Goal: Task Accomplishment & Management: Use online tool/utility

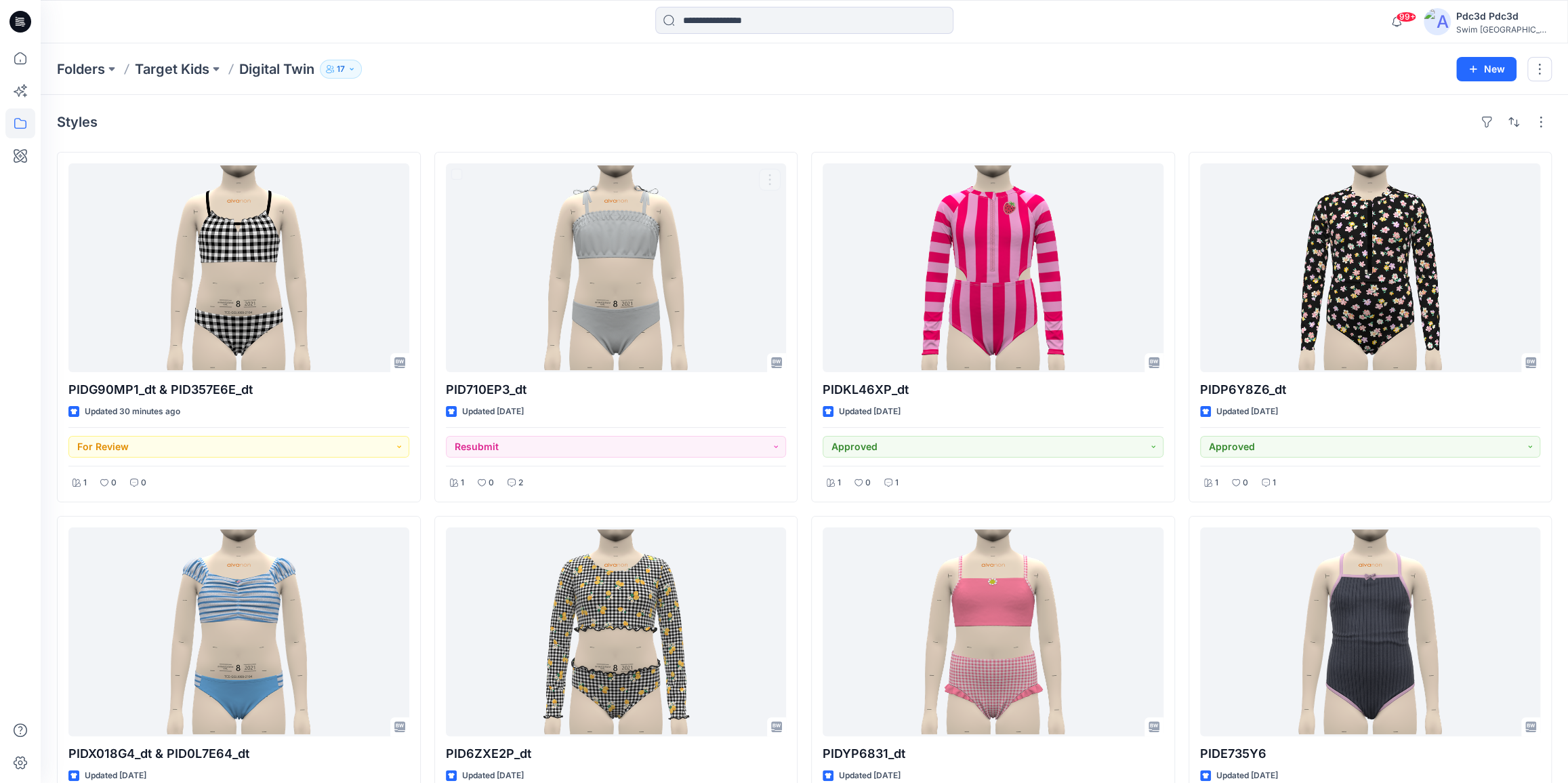
click at [483, 98] on div "Styles PIDG90MP1_dt & PID357E6E_dt Updated 30 minutes ago For Review 1 0 0 PIDX…" at bounding box center [804, 695] width 1527 height 1200
click at [14, 66] on icon at bounding box center [21, 58] width 30 height 30
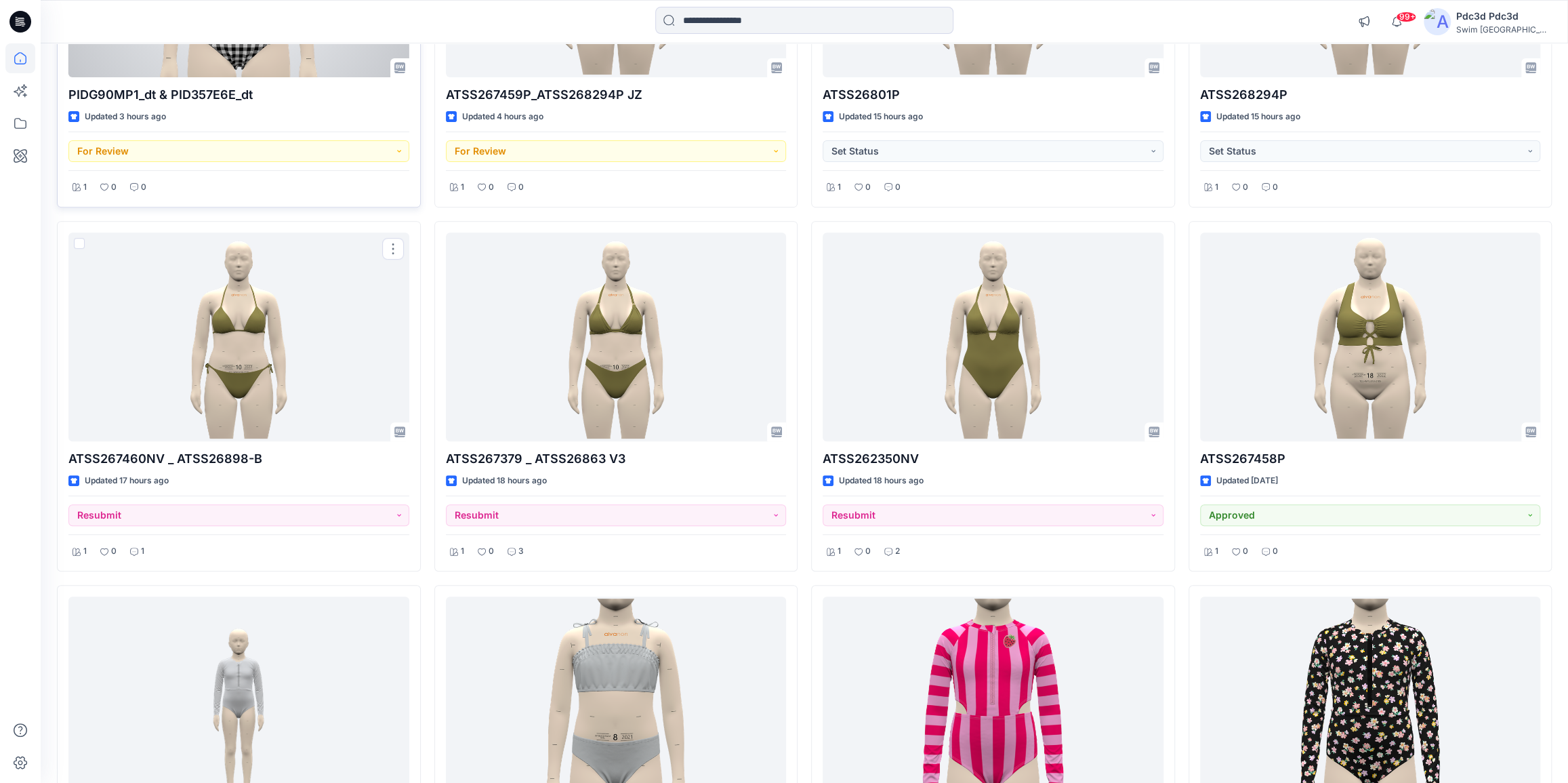
scroll to position [303, 0]
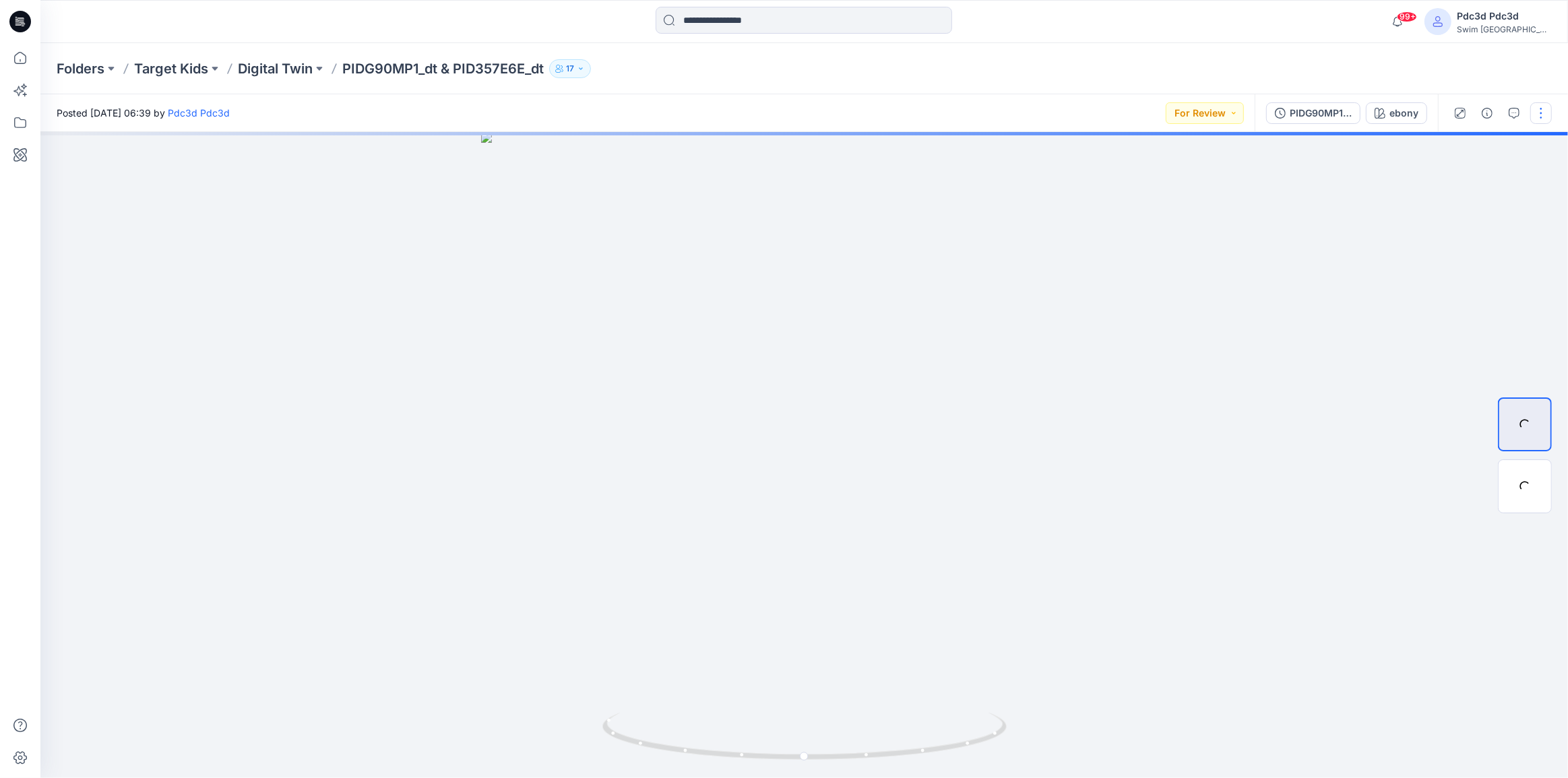
click at [1544, 110] on button "button" at bounding box center [1540, 113] width 22 height 22
click at [1451, 185] on p "Edit" at bounding box center [1455, 182] width 17 height 14
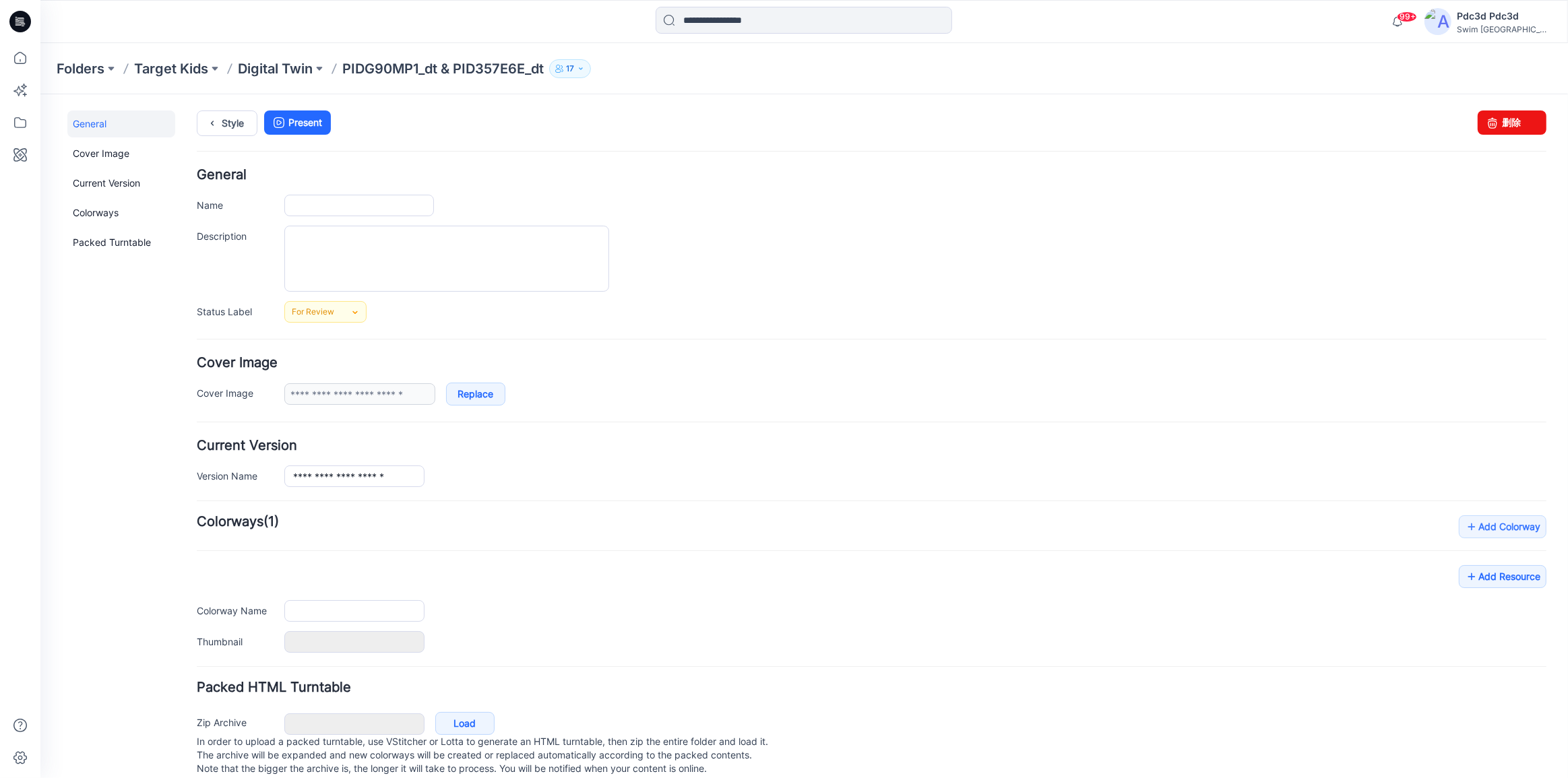
type input "**********"
type input "*****"
type input "*******"
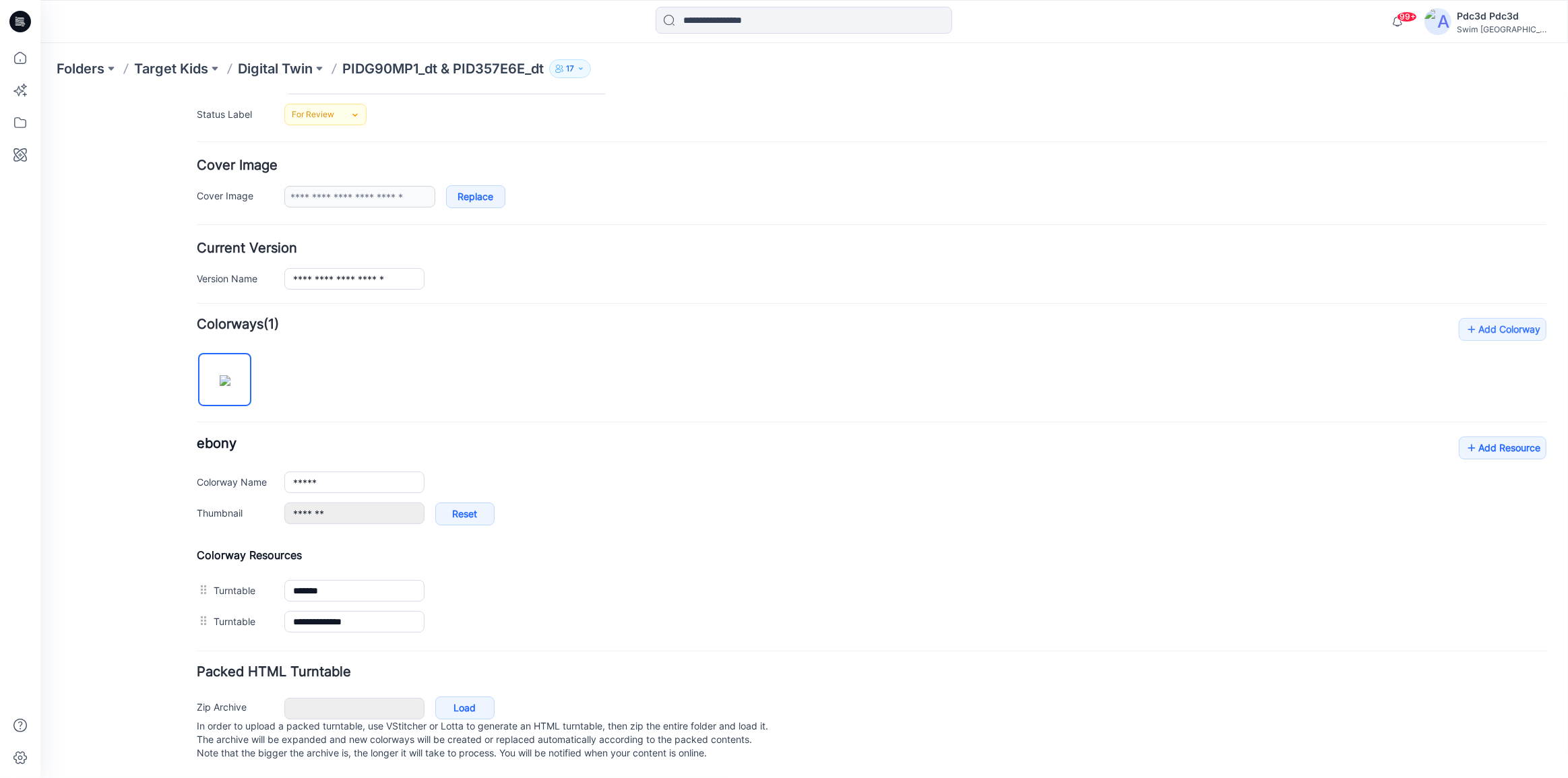
scroll to position [210, 0]
click at [1465, 437] on icon at bounding box center [1471, 447] width 13 height 22
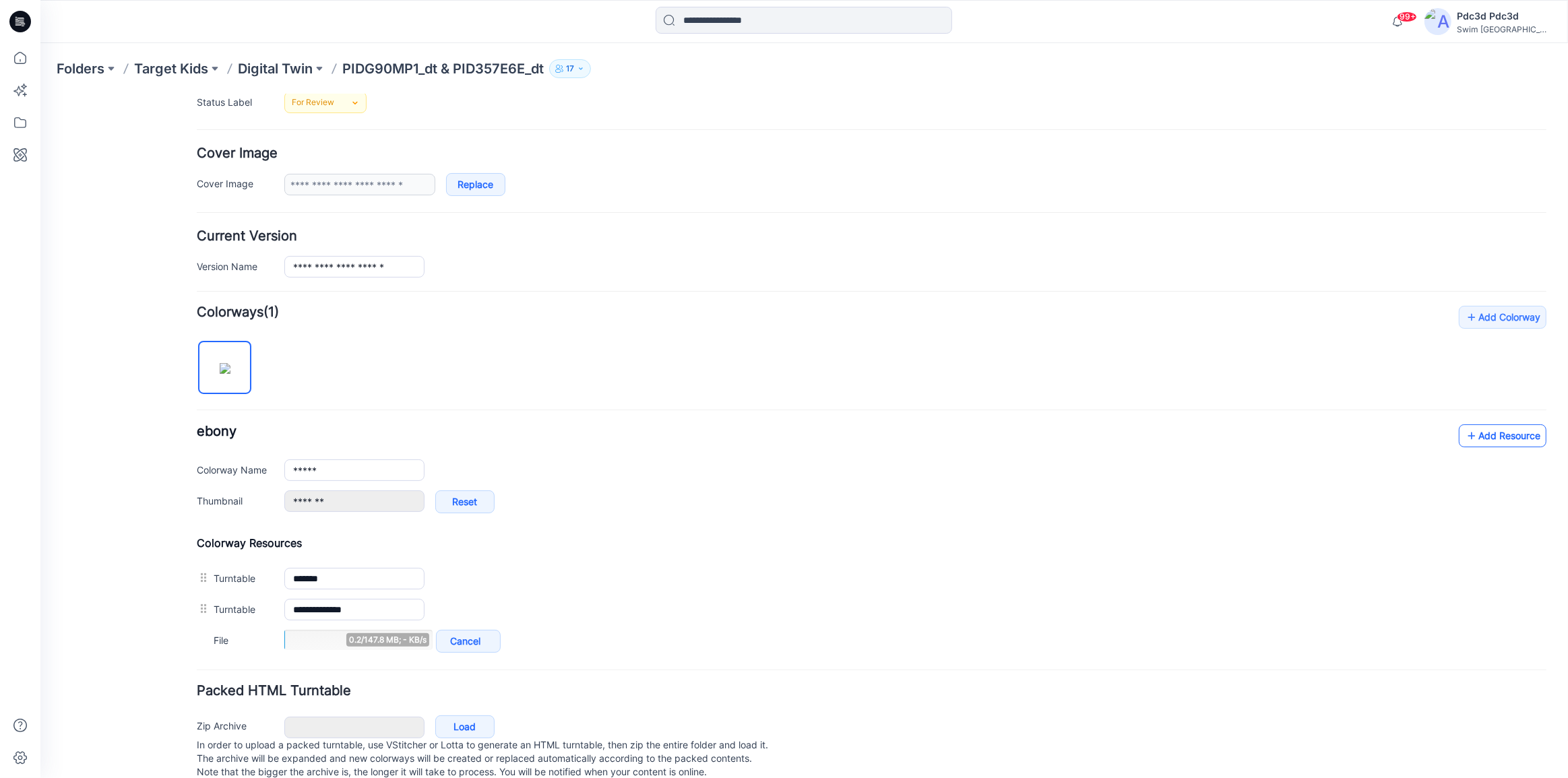
click at [1465, 435] on icon at bounding box center [1471, 435] width 13 height 22
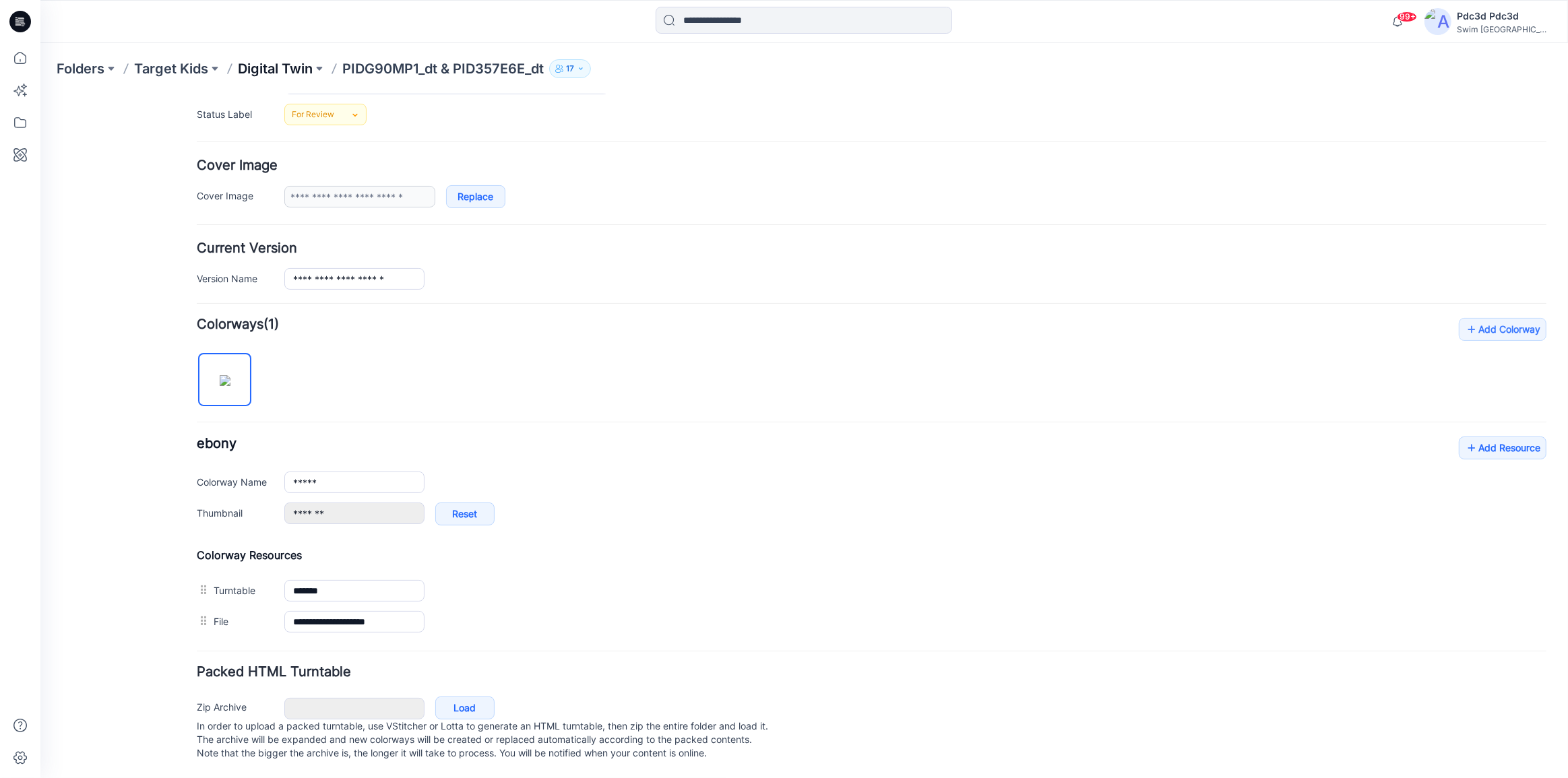
click at [306, 67] on p "Digital Twin" at bounding box center [276, 69] width 75 height 19
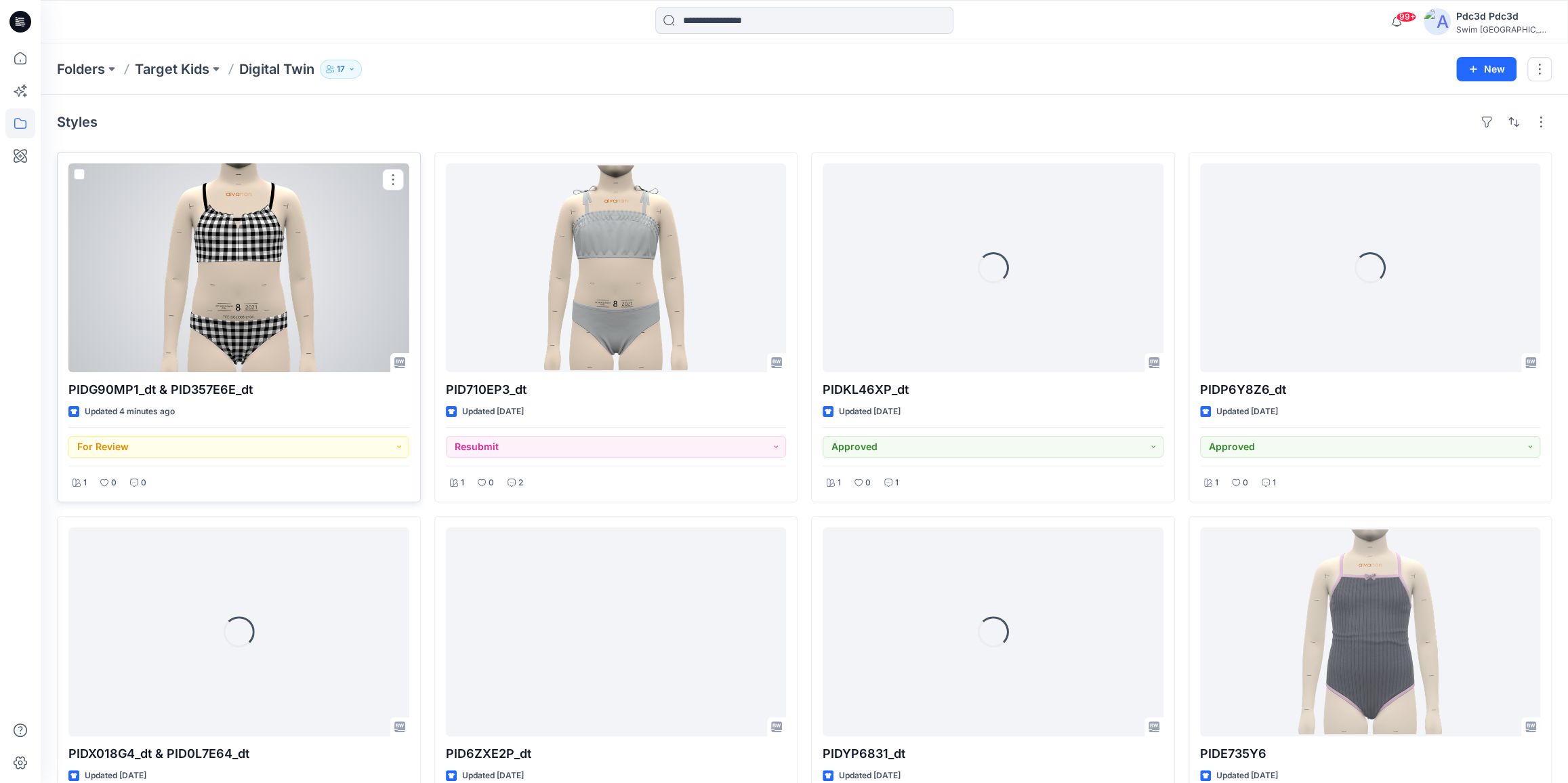
click at [285, 265] on div at bounding box center [239, 268] width 341 height 209
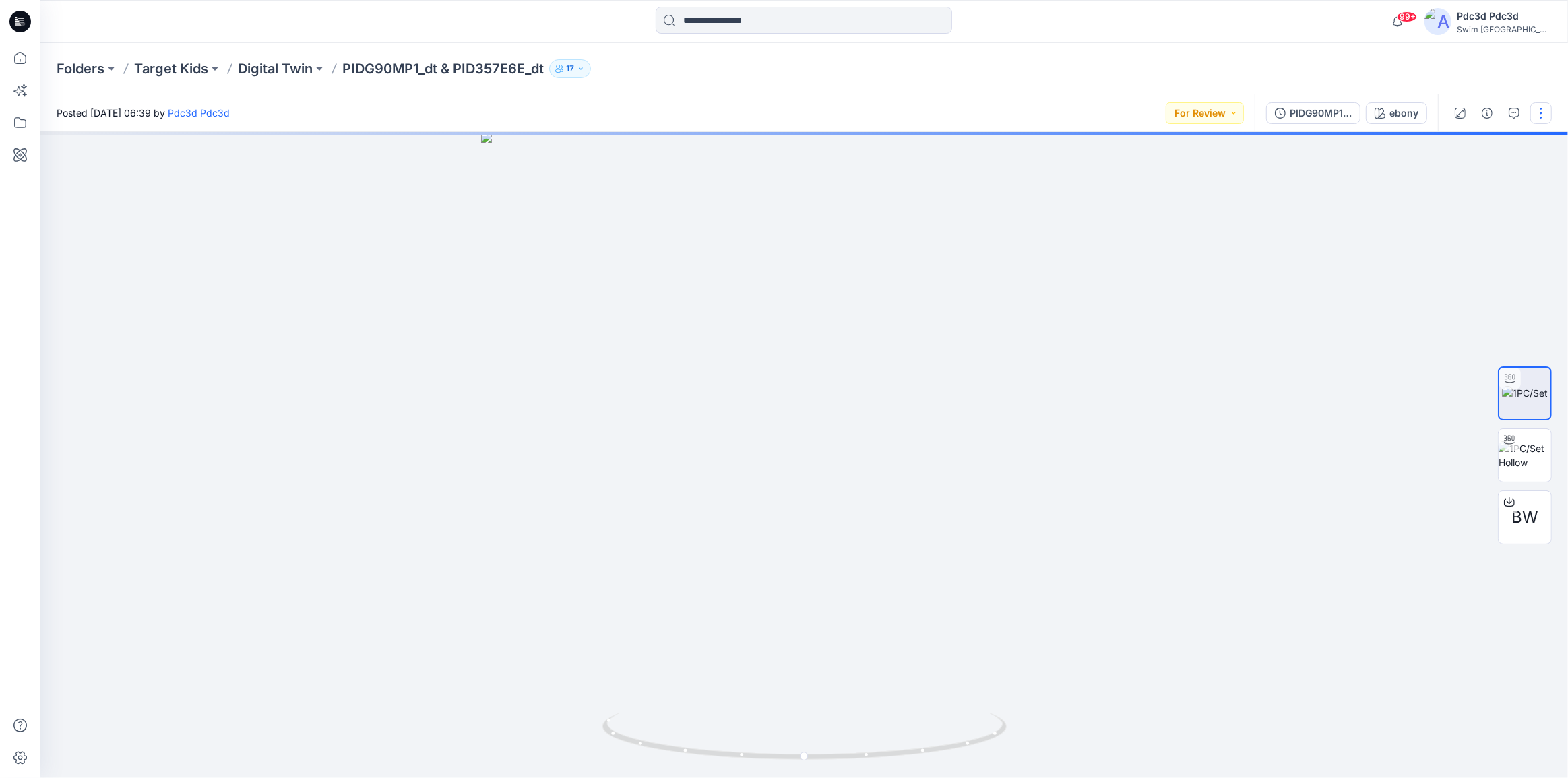
click at [1540, 111] on button "button" at bounding box center [1540, 113] width 22 height 22
click at [1450, 182] on p "Edit" at bounding box center [1455, 182] width 17 height 14
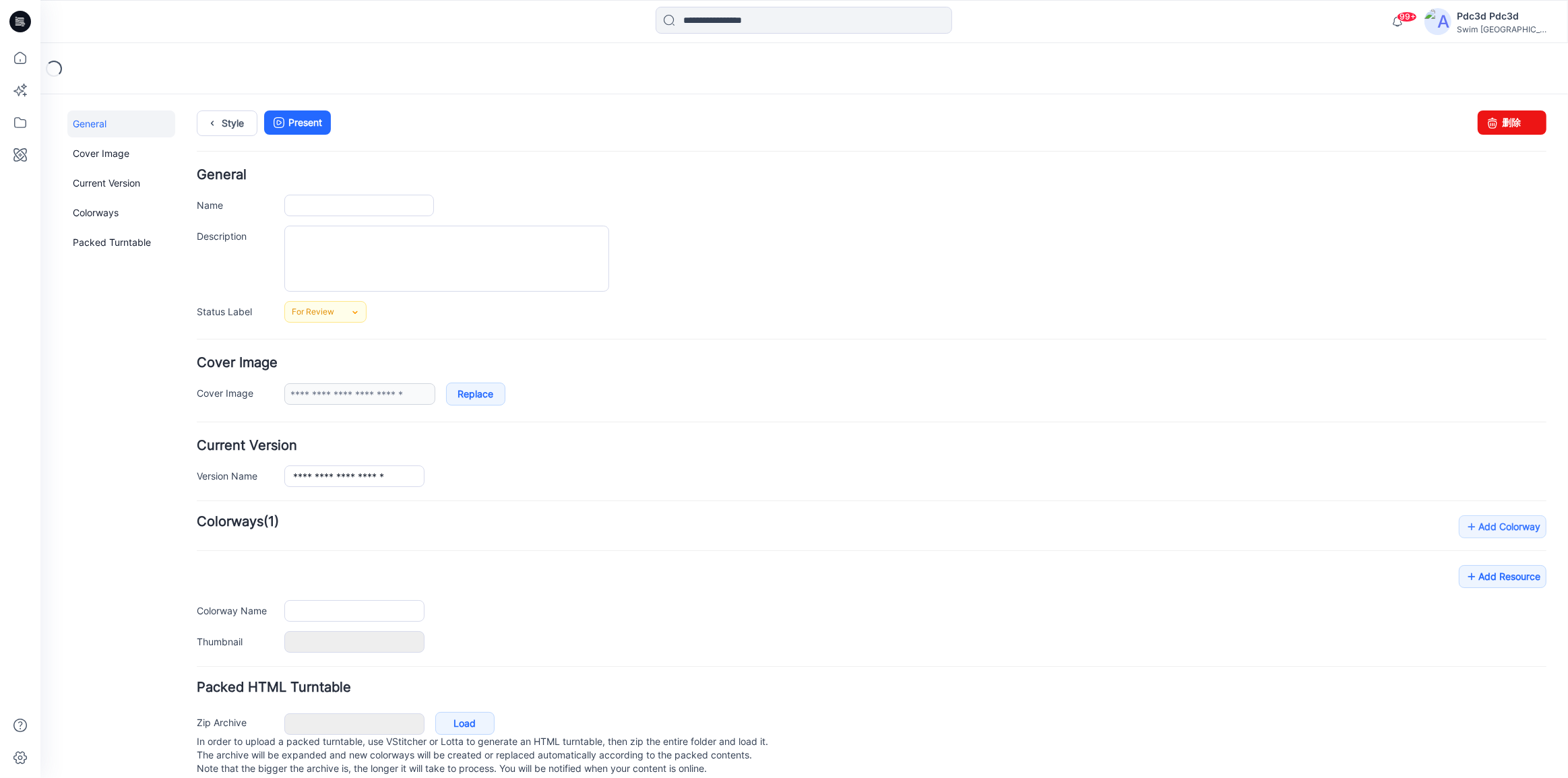
scroll to position [27, 0]
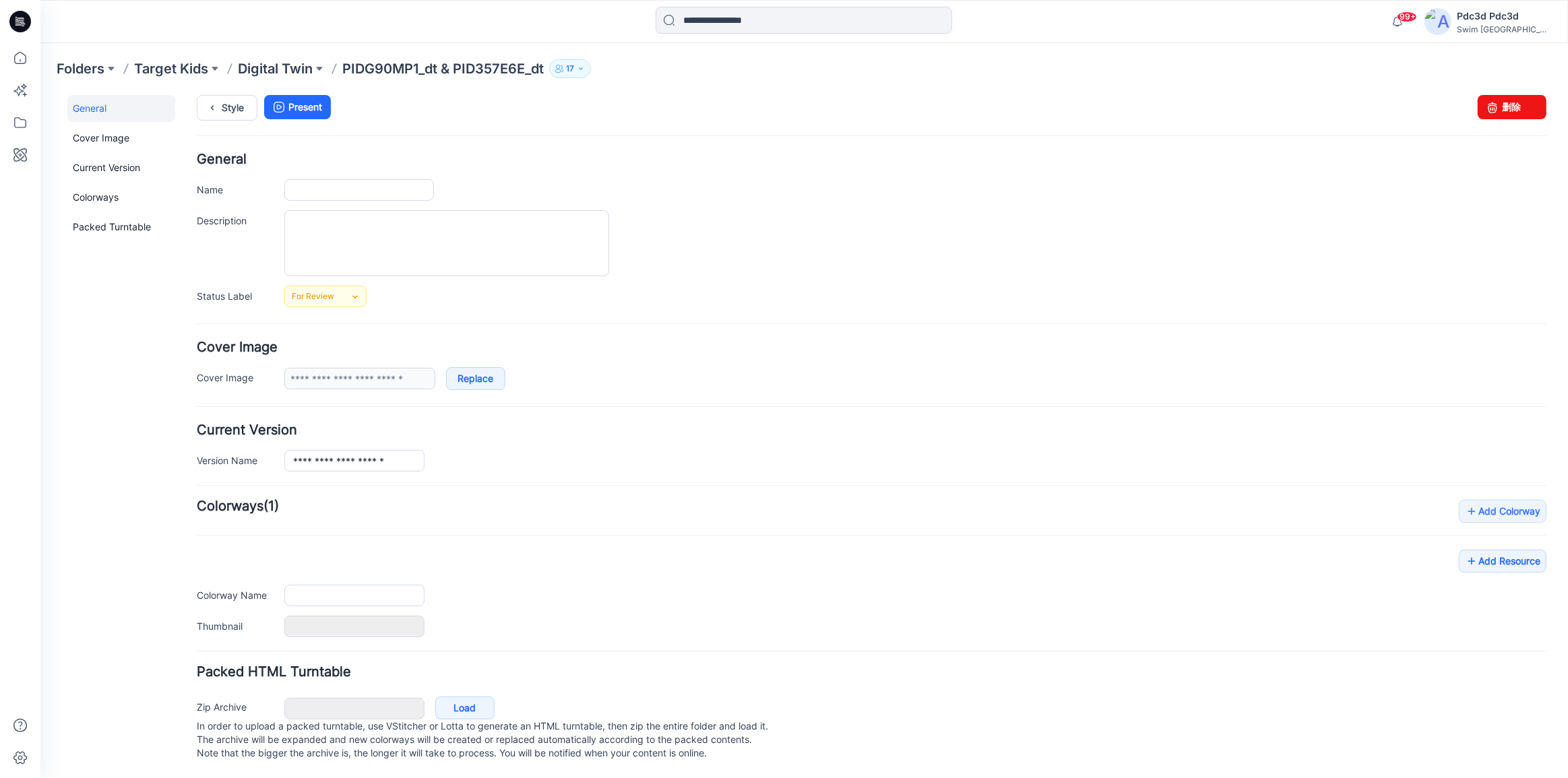
type input "**********"
type input "*****"
type input "*******"
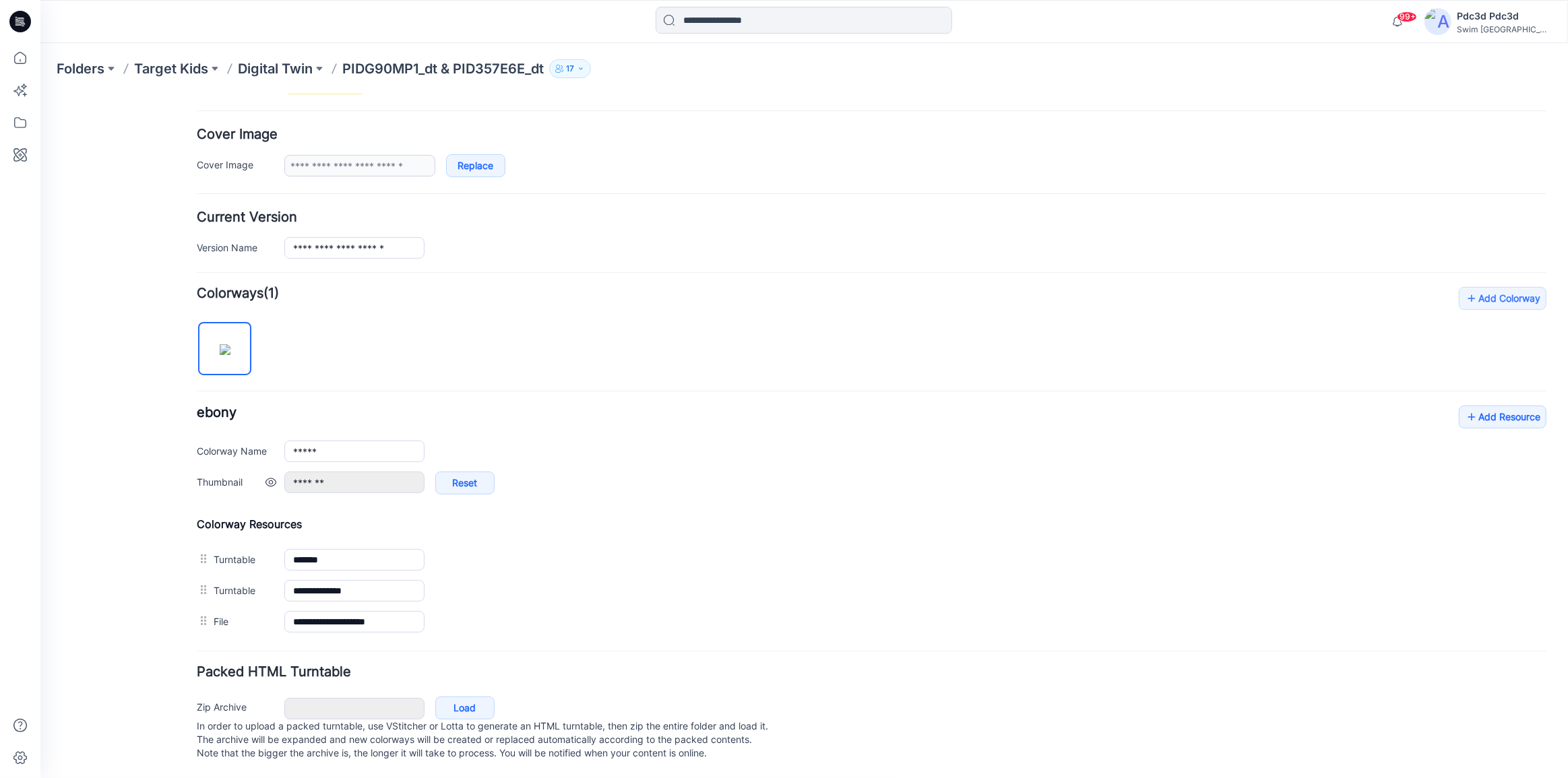
scroll to position [240, 0]
click at [1465, 406] on icon at bounding box center [1471, 416] width 13 height 22
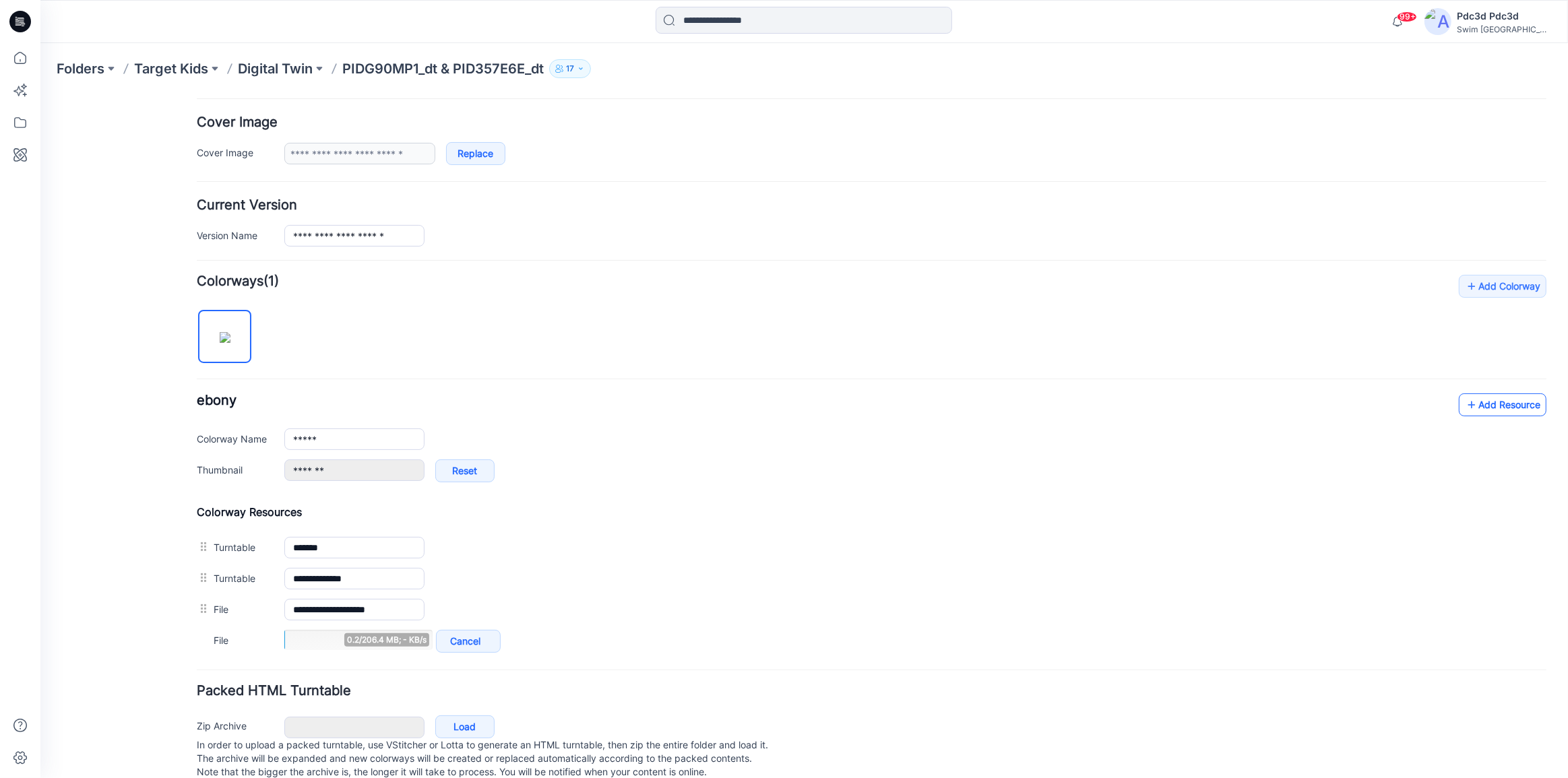
click at [1465, 399] on icon at bounding box center [1471, 404] width 13 height 22
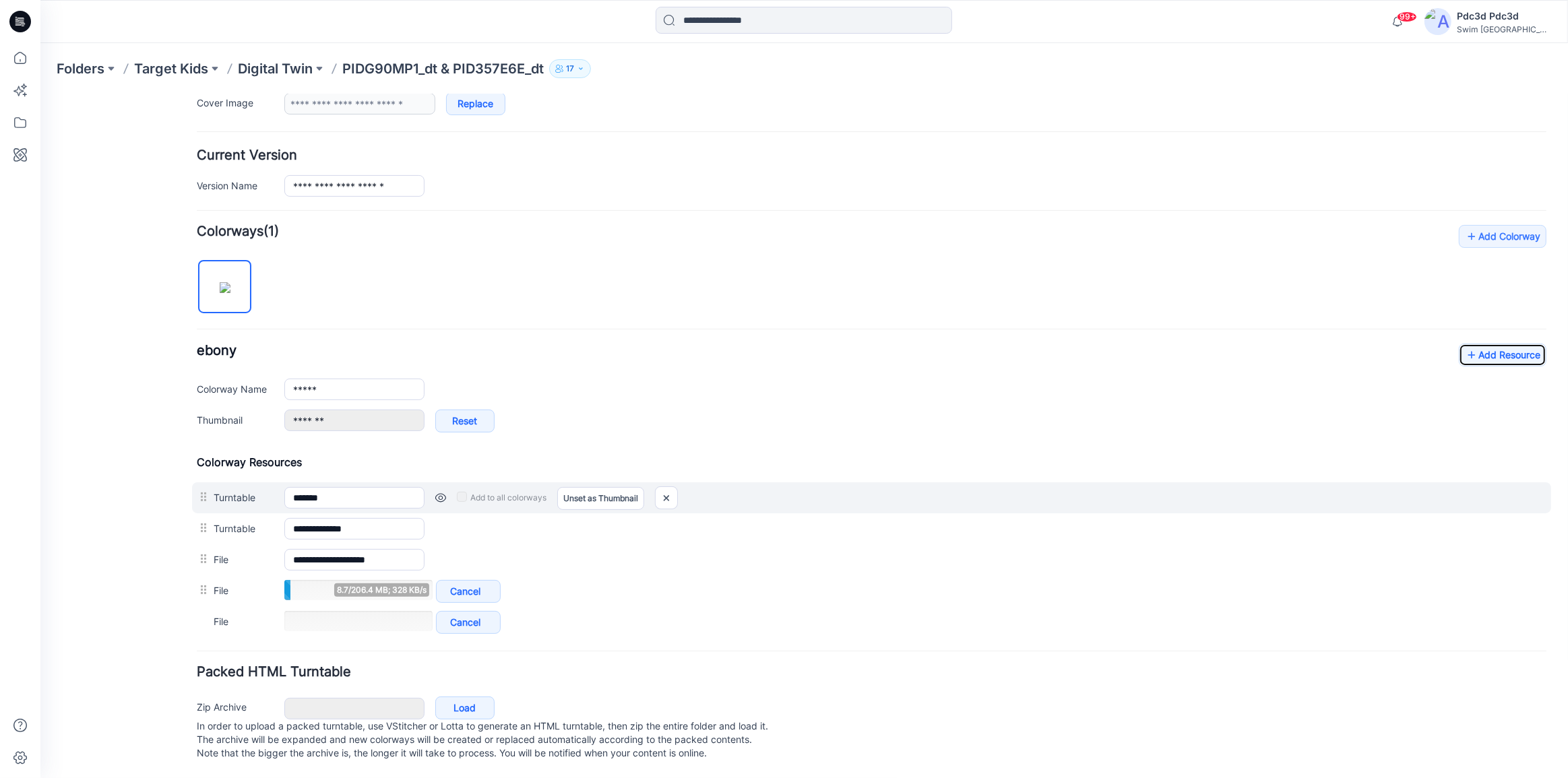
scroll to position [303, 0]
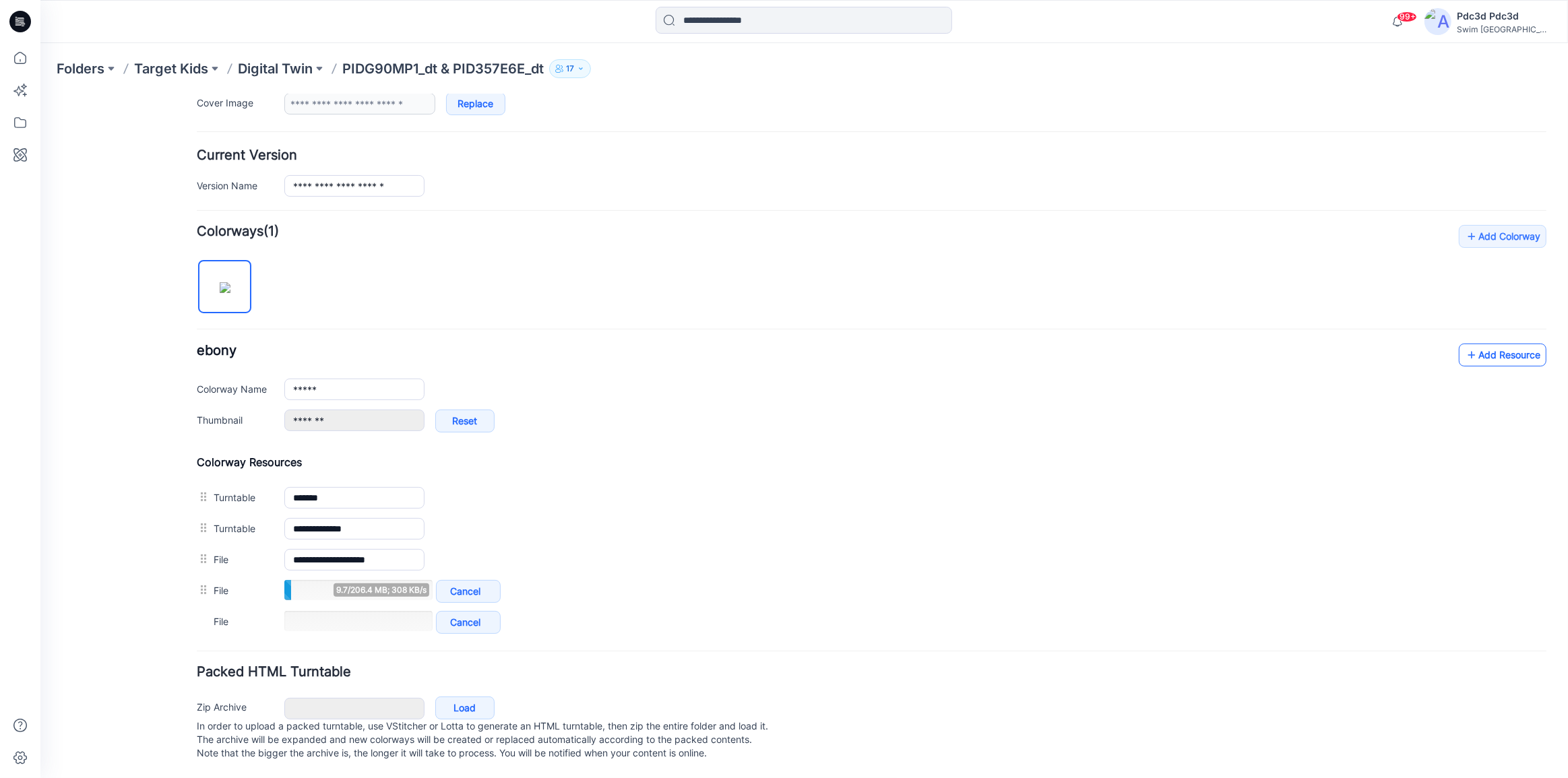
click at [1465, 343] on icon at bounding box center [1471, 354] width 13 height 22
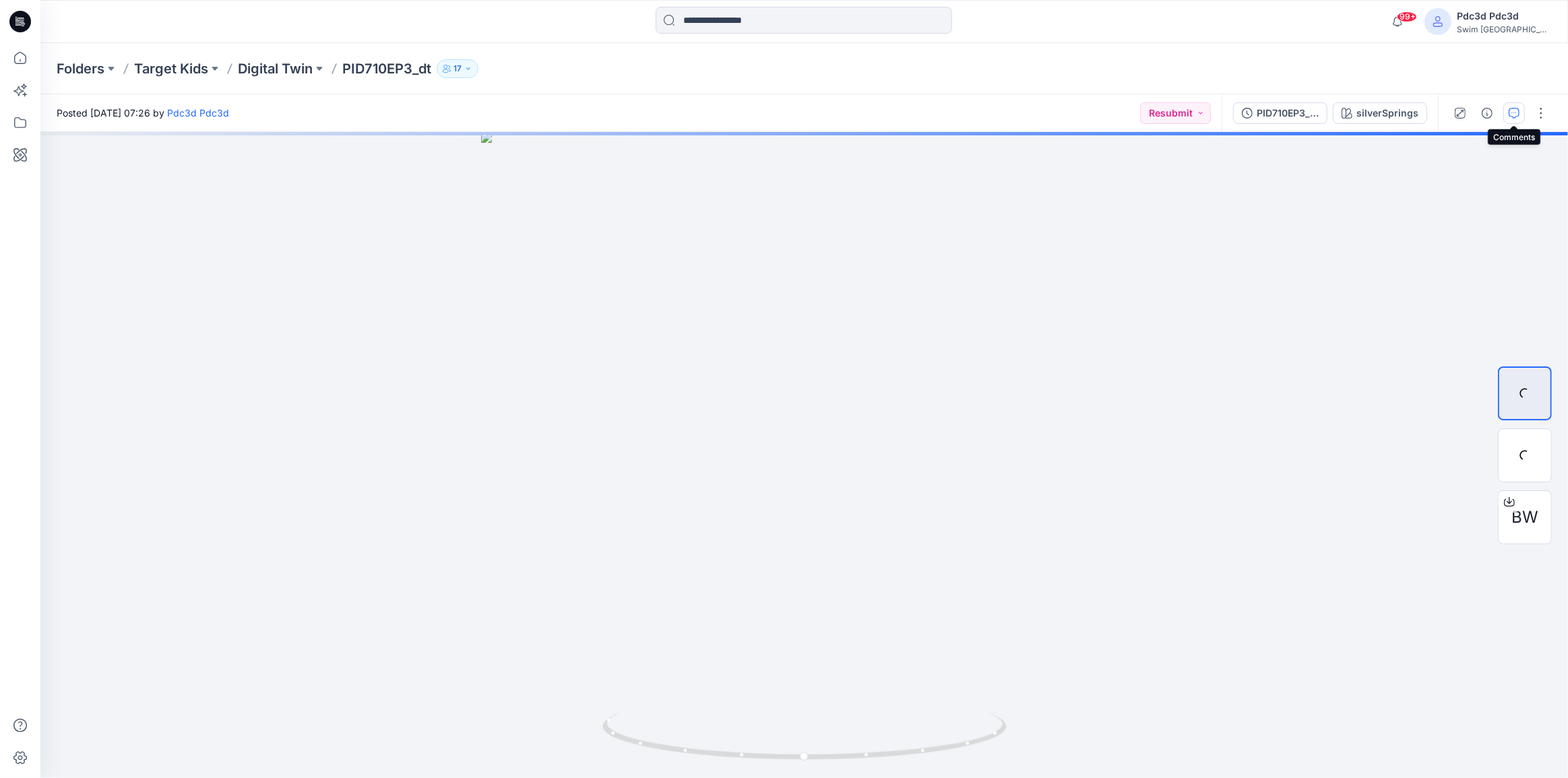
click at [1510, 108] on icon "button" at bounding box center [1514, 113] width 11 height 11
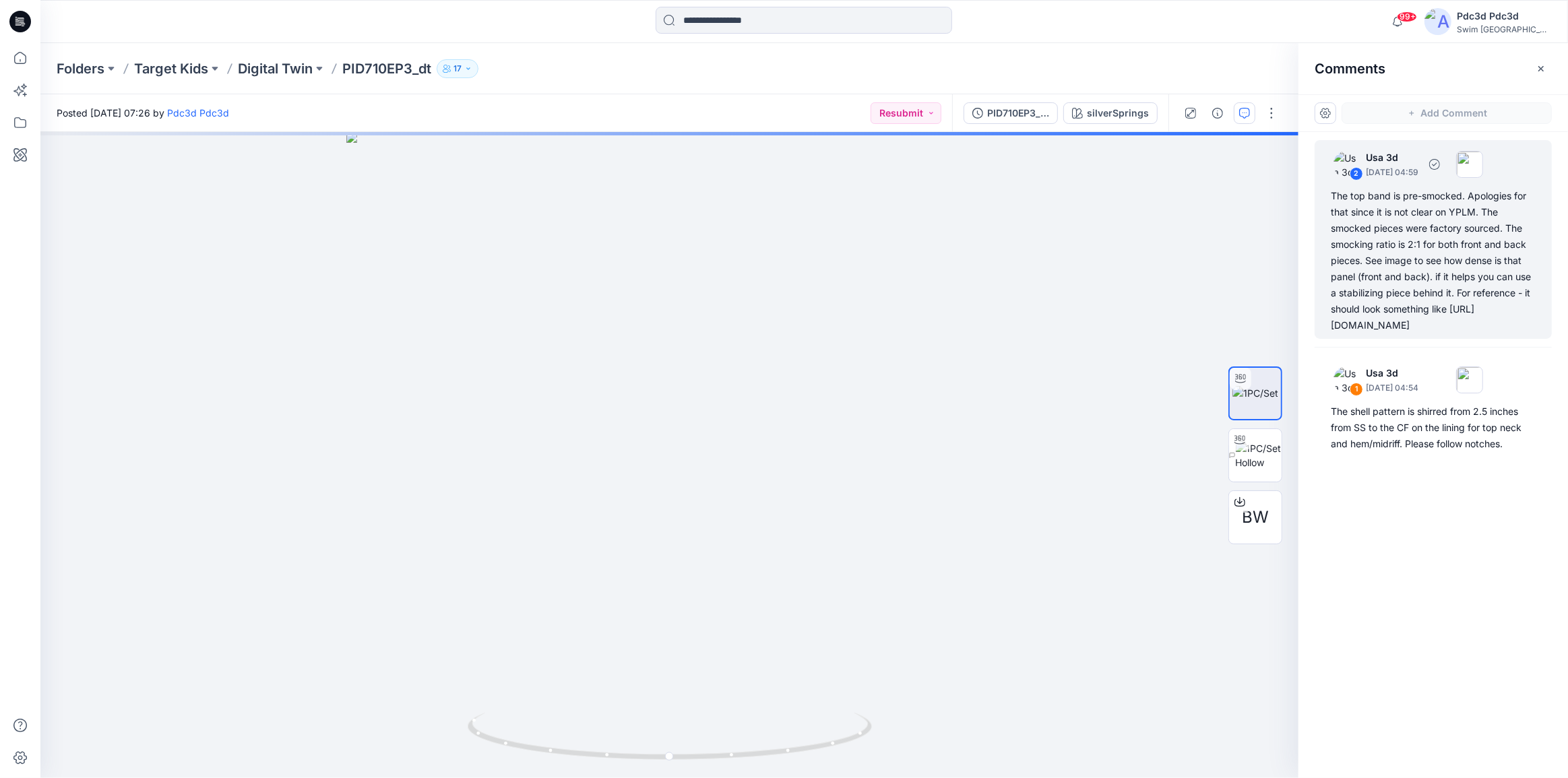
click at [1414, 310] on div "The top band is pre-smocked. Apologies for that since it is not clear on YPLM. …" at bounding box center [1433, 261] width 205 height 146
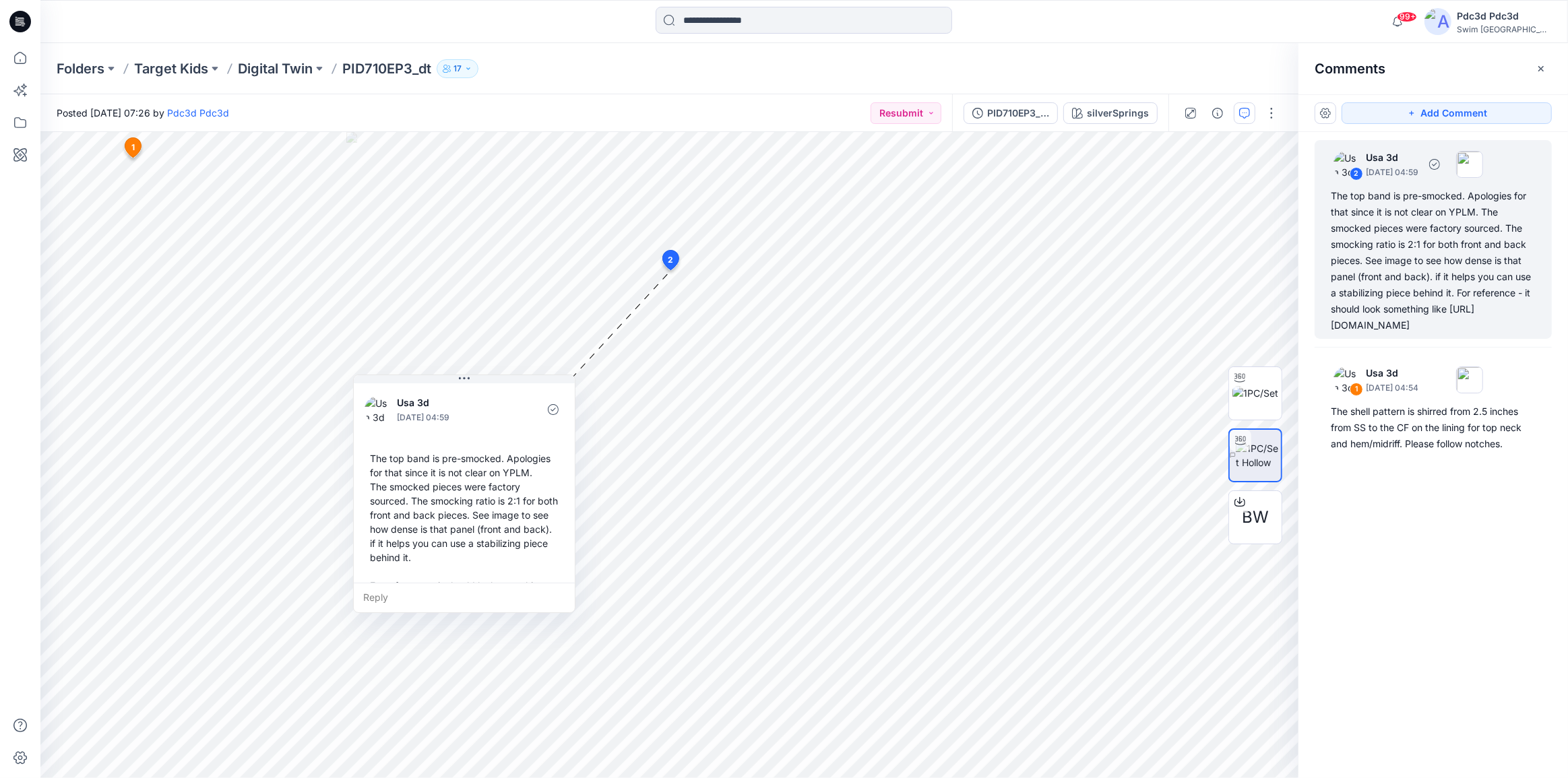
drag, startPoint x: 1440, startPoint y: 337, endPoint x: 1331, endPoint y: 196, distance: 178.2
click at [1331, 196] on div "The top band is pre-smocked. Apologies for that since it is not clear on YPLM. …" at bounding box center [1433, 261] width 205 height 146
copy div "The top band is pre-smocked. Apologies for that since it is not clear on YPLM. …"
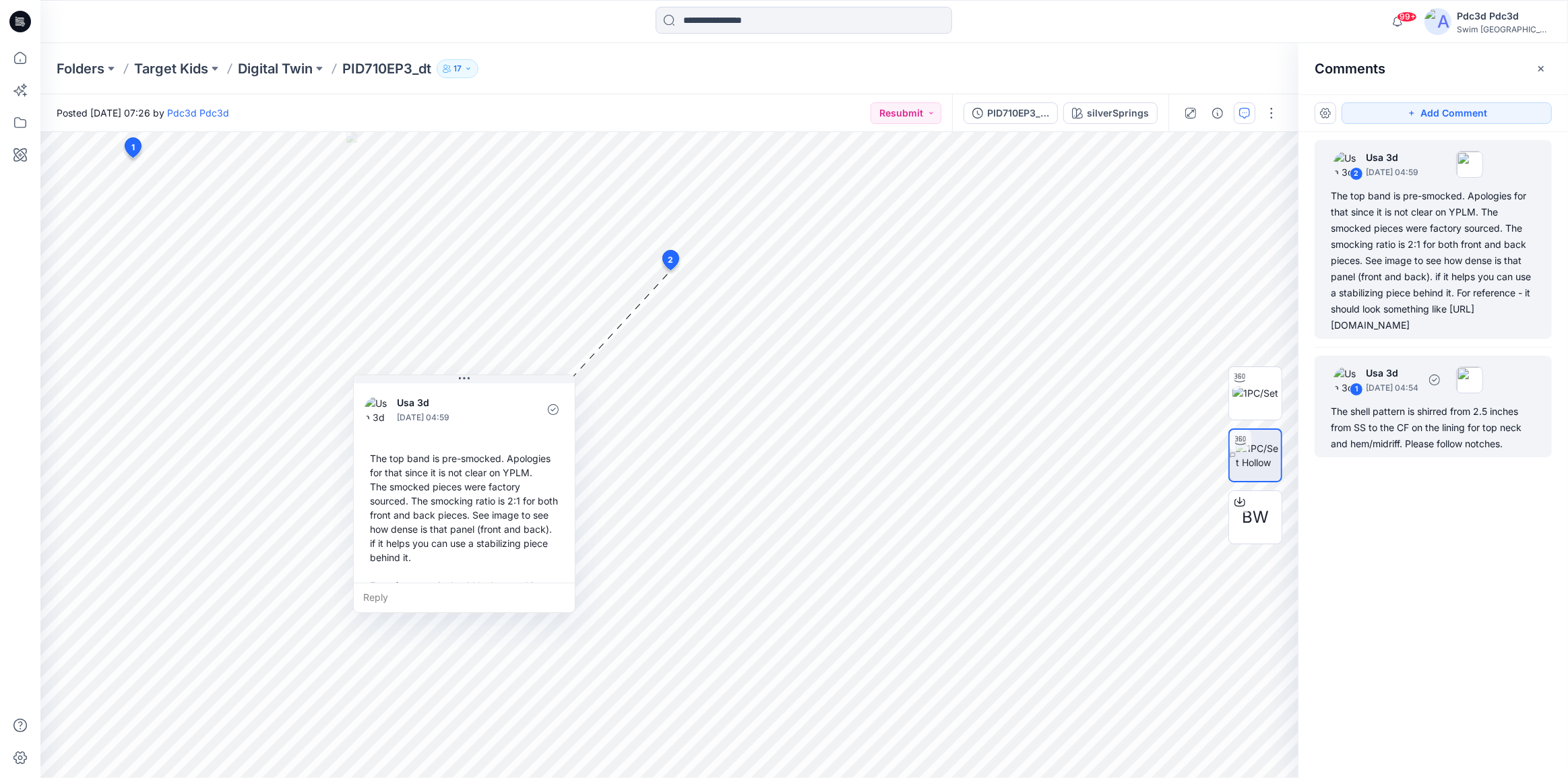
click at [1383, 452] on div "The shell pattern is shirred from 2.5 inches from SS to the CF on the lining fo…" at bounding box center [1433, 428] width 205 height 49
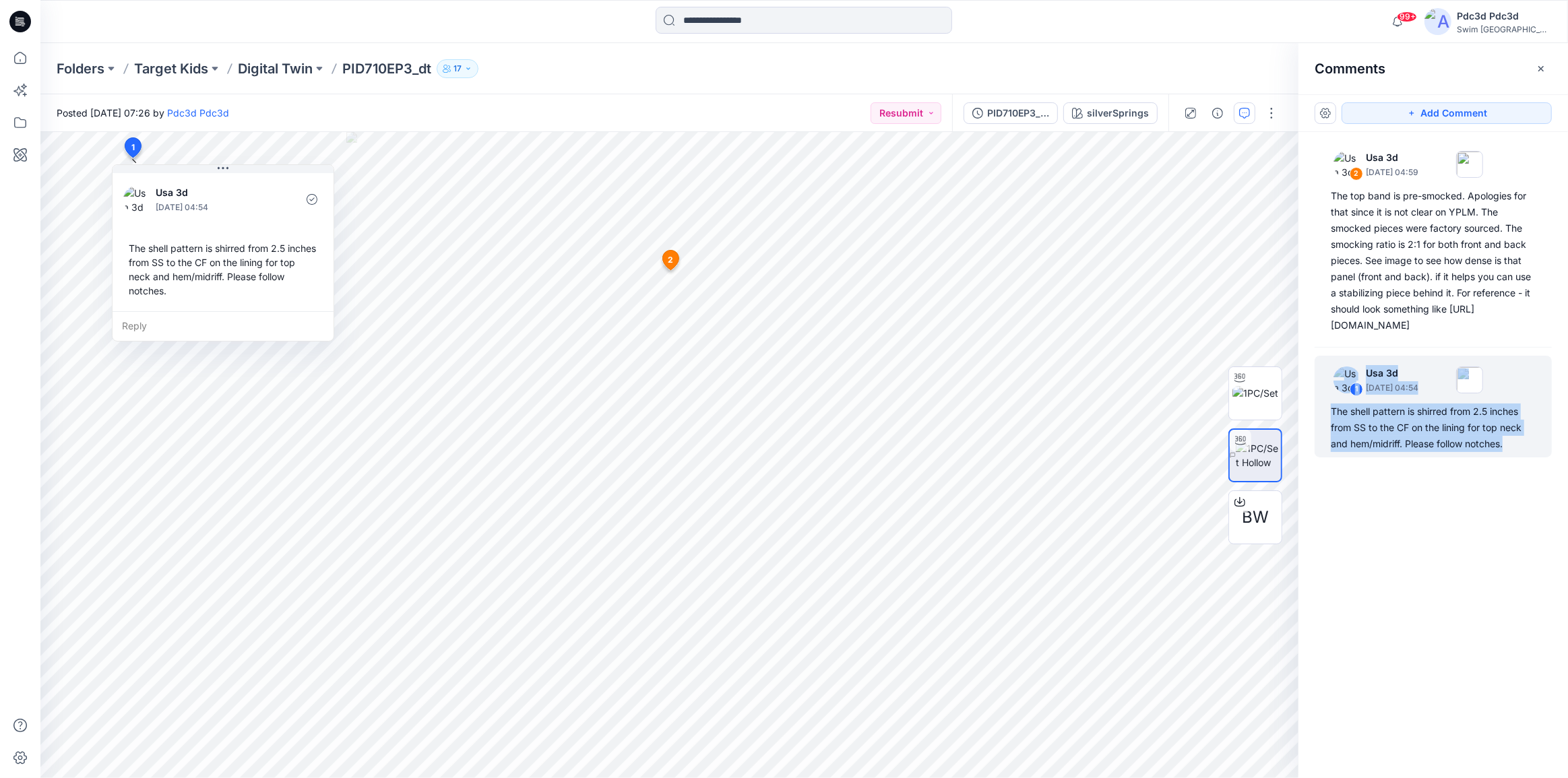
drag, startPoint x: 1512, startPoint y: 460, endPoint x: 1309, endPoint y: 427, distance: 205.7
click at [1310, 427] on div "2 Usa 3d October 01, 2025 04:59 The top band is pre-smocked. Apologies for that…" at bounding box center [1432, 430] width 269 height 596
click at [1397, 441] on div "The shell pattern is shirred from 2.5 inches from SS to the CF on the lining fo…" at bounding box center [1433, 428] width 205 height 49
drag, startPoint x: 1331, startPoint y: 425, endPoint x: 1509, endPoint y: 459, distance: 181.2
click at [1509, 452] on div "The shell pattern is shirred from 2.5 inches from SS to the CF on the lining fo…" at bounding box center [1433, 428] width 205 height 49
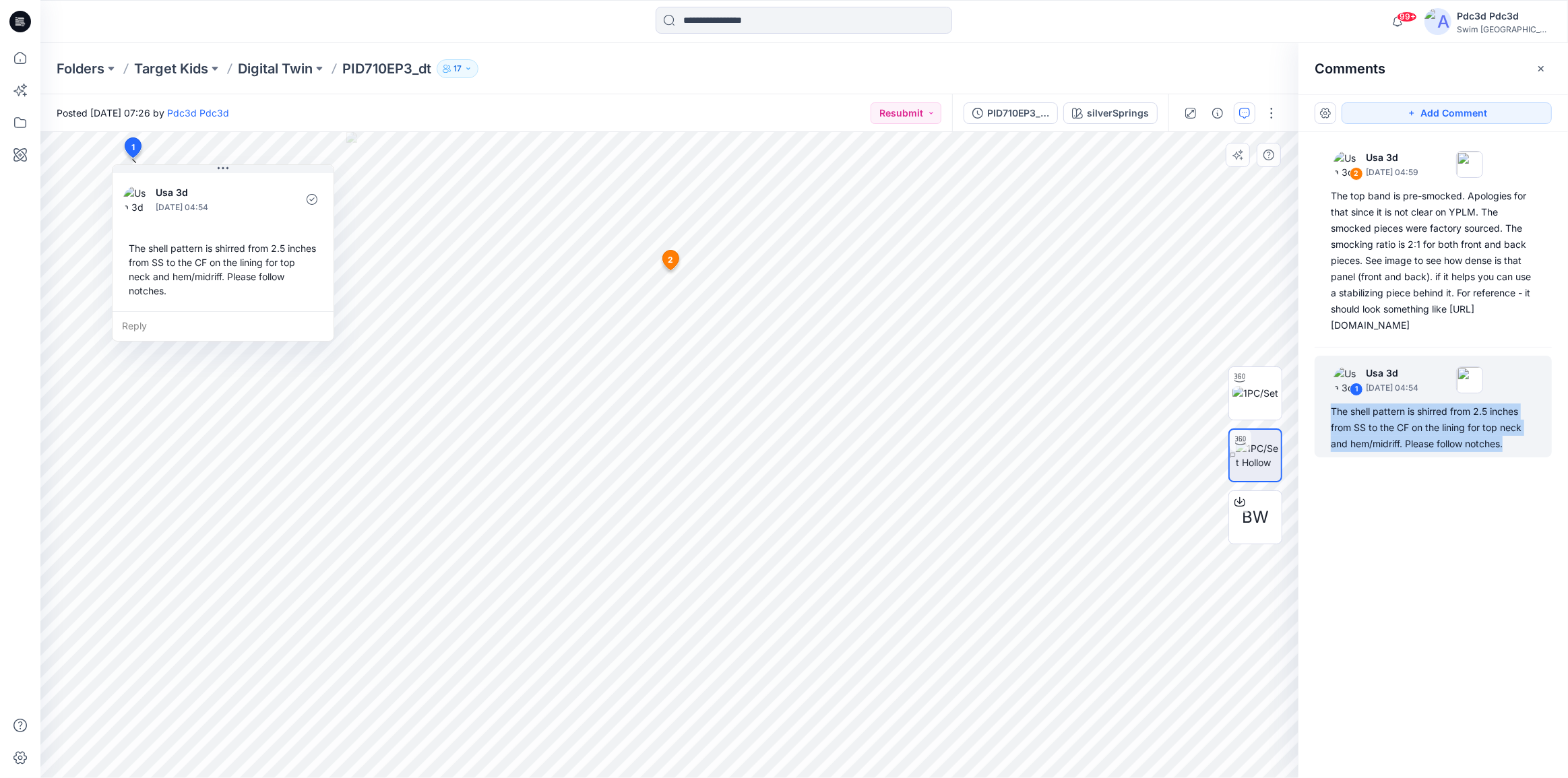
copy div "The shell pattern is shirred from 2.5 inches from SS to the CF on the lining fo…"
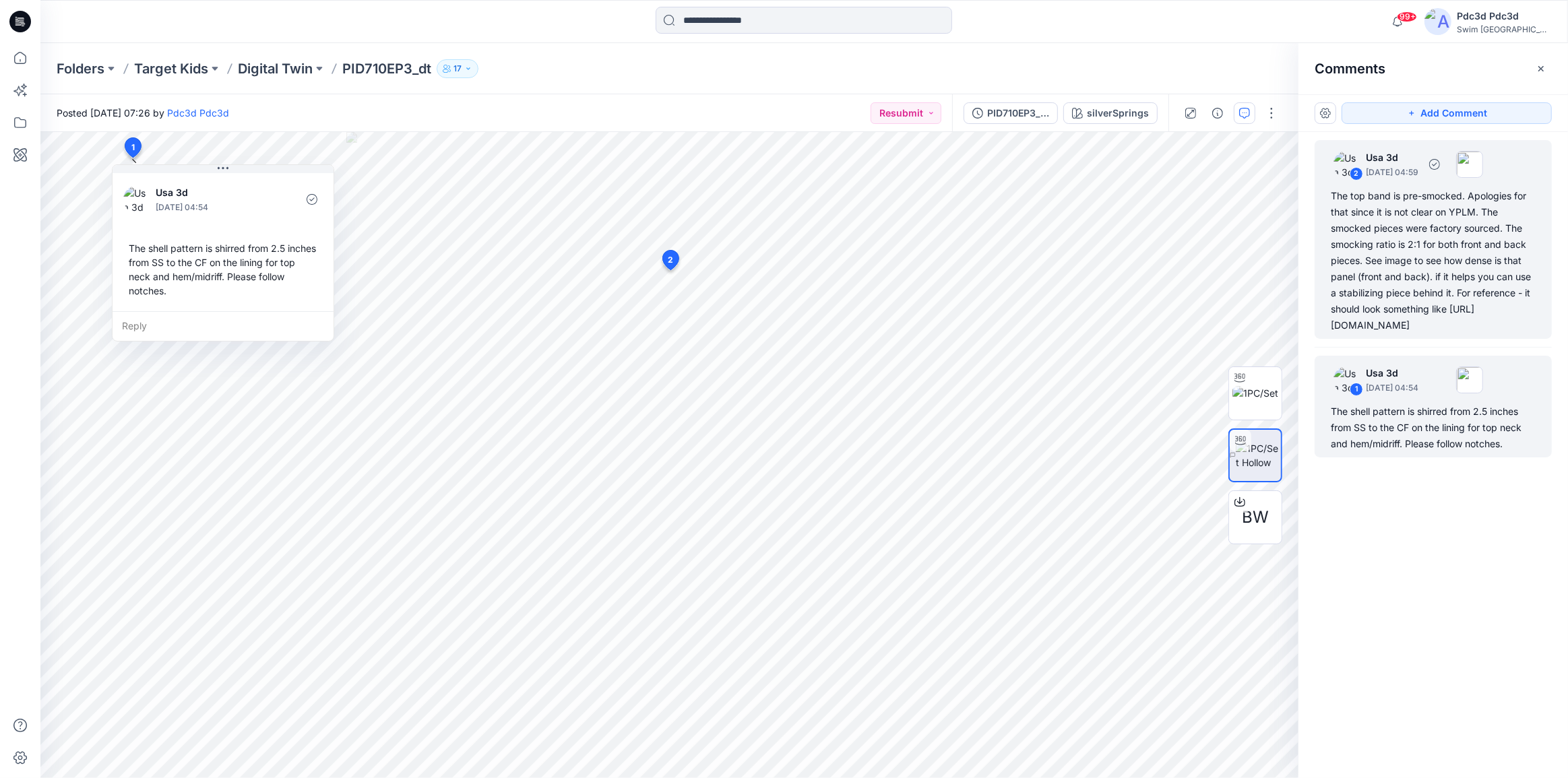
click at [1385, 203] on div "The top band is pre-smocked. Apologies for that since it is not clear on YPLM. …" at bounding box center [1433, 261] width 205 height 146
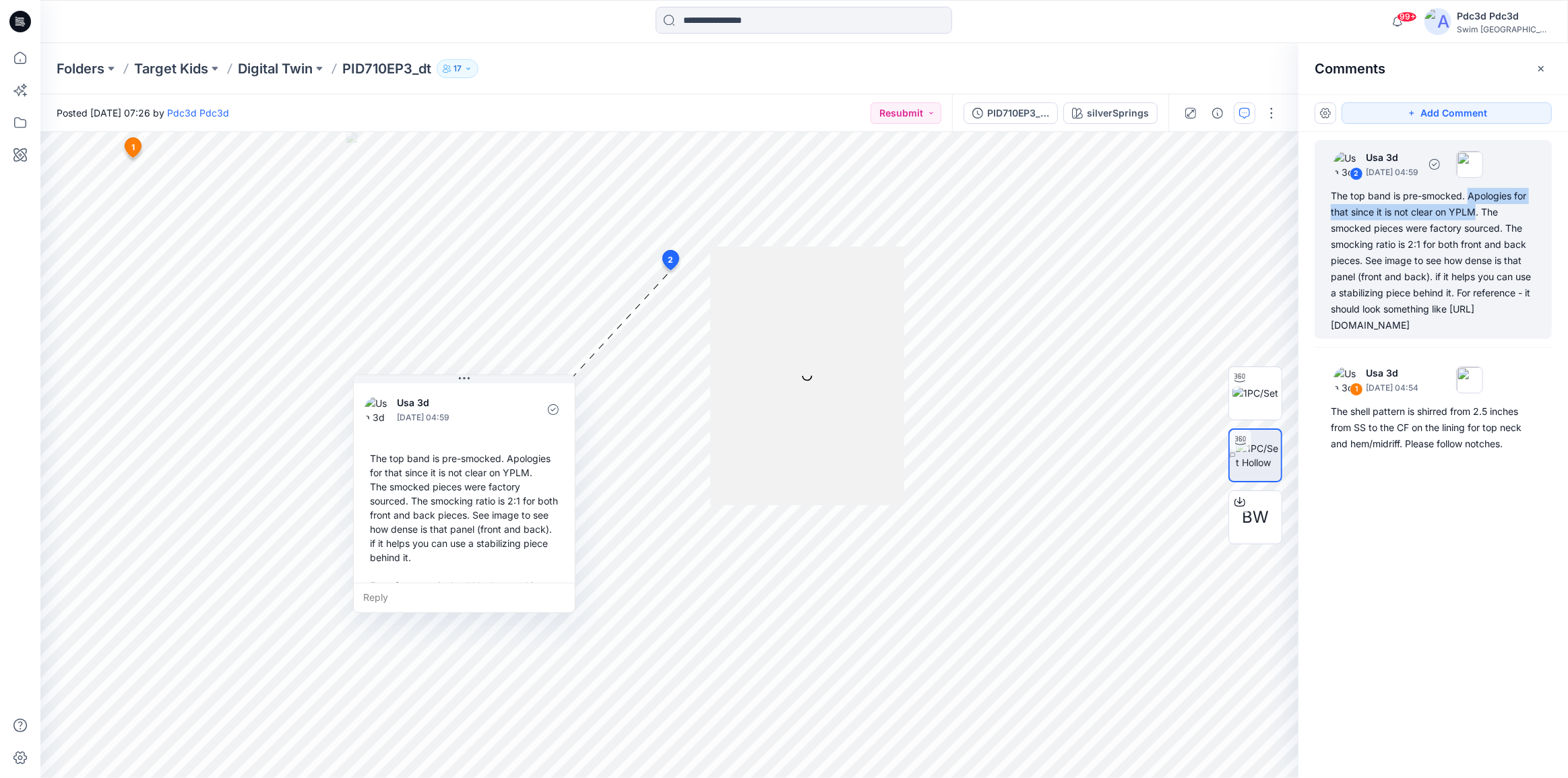
drag, startPoint x: 1474, startPoint y: 198, endPoint x: 1477, endPoint y: 216, distance: 18.2
click at [1476, 216] on div "The top band is pre-smocked. Apologies for that since it is not clear on YPLM. …" at bounding box center [1433, 261] width 205 height 146
click at [1486, 214] on div "The top band is pre-smocked. Apologies for that since it is not clear on YPLM. …" at bounding box center [1433, 261] width 205 height 146
drag, startPoint x: 1488, startPoint y: 208, endPoint x: 1504, endPoint y: 234, distance: 30.5
click at [1504, 234] on div "The top band is pre-smocked. Apologies for that since it is not clear on YPLM. …" at bounding box center [1433, 261] width 205 height 146
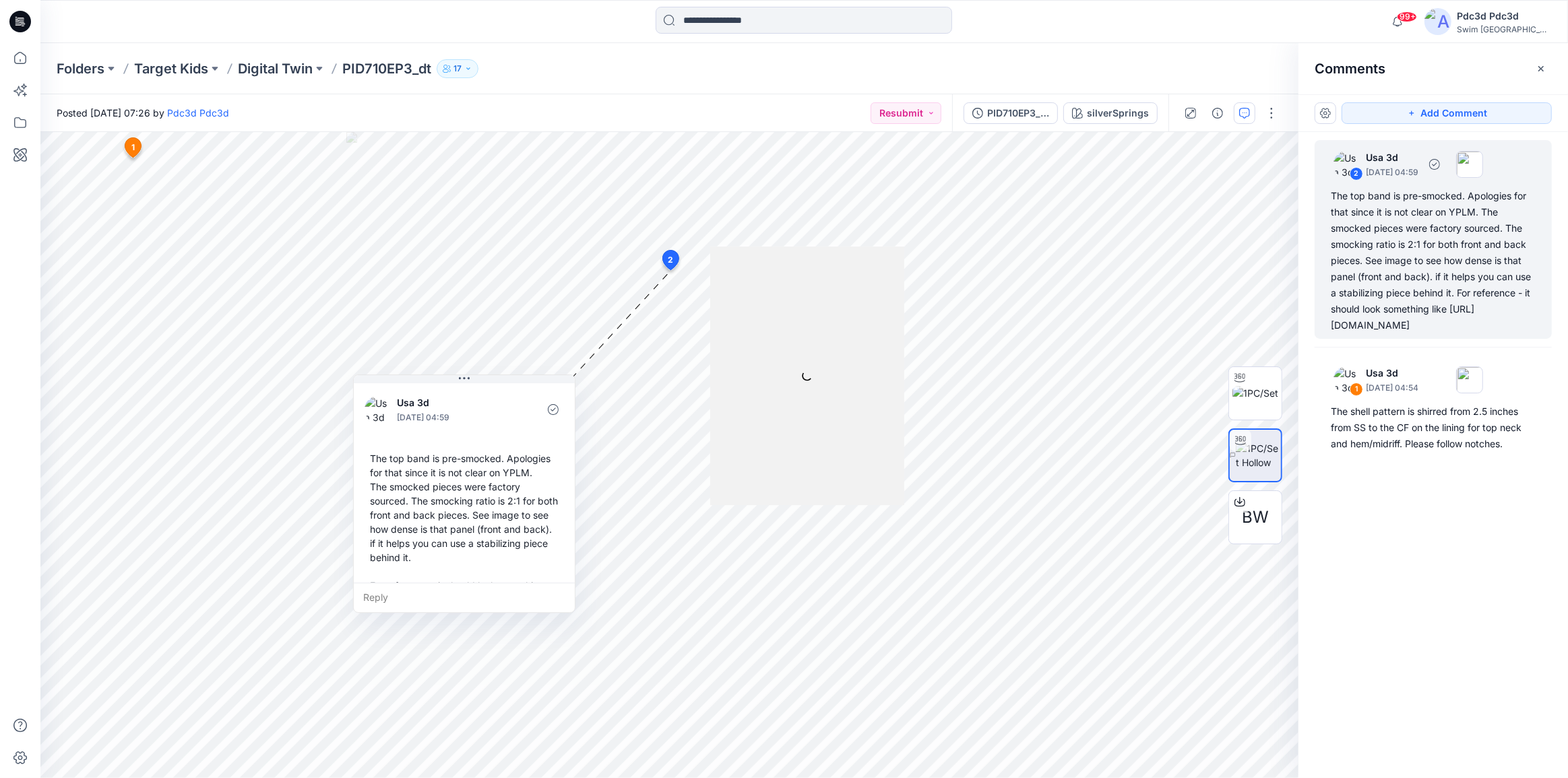
click at [1510, 229] on div "The top band is pre-smocked. Apologies for that since it is not clear on YPLM. …" at bounding box center [1433, 261] width 205 height 146
drag, startPoint x: 1506, startPoint y: 224, endPoint x: 1364, endPoint y: 259, distance: 146.2
click at [1364, 259] on div "The top band is pre-smocked. Apologies for that since it is not clear on YPLM. …" at bounding box center [1433, 261] width 205 height 146
click at [1395, 263] on div "The top band is pre-smocked. Apologies for that since it is not clear on YPLM. …" at bounding box center [1433, 261] width 205 height 146
drag, startPoint x: 1367, startPoint y: 257, endPoint x: 1430, endPoint y: 278, distance: 66.4
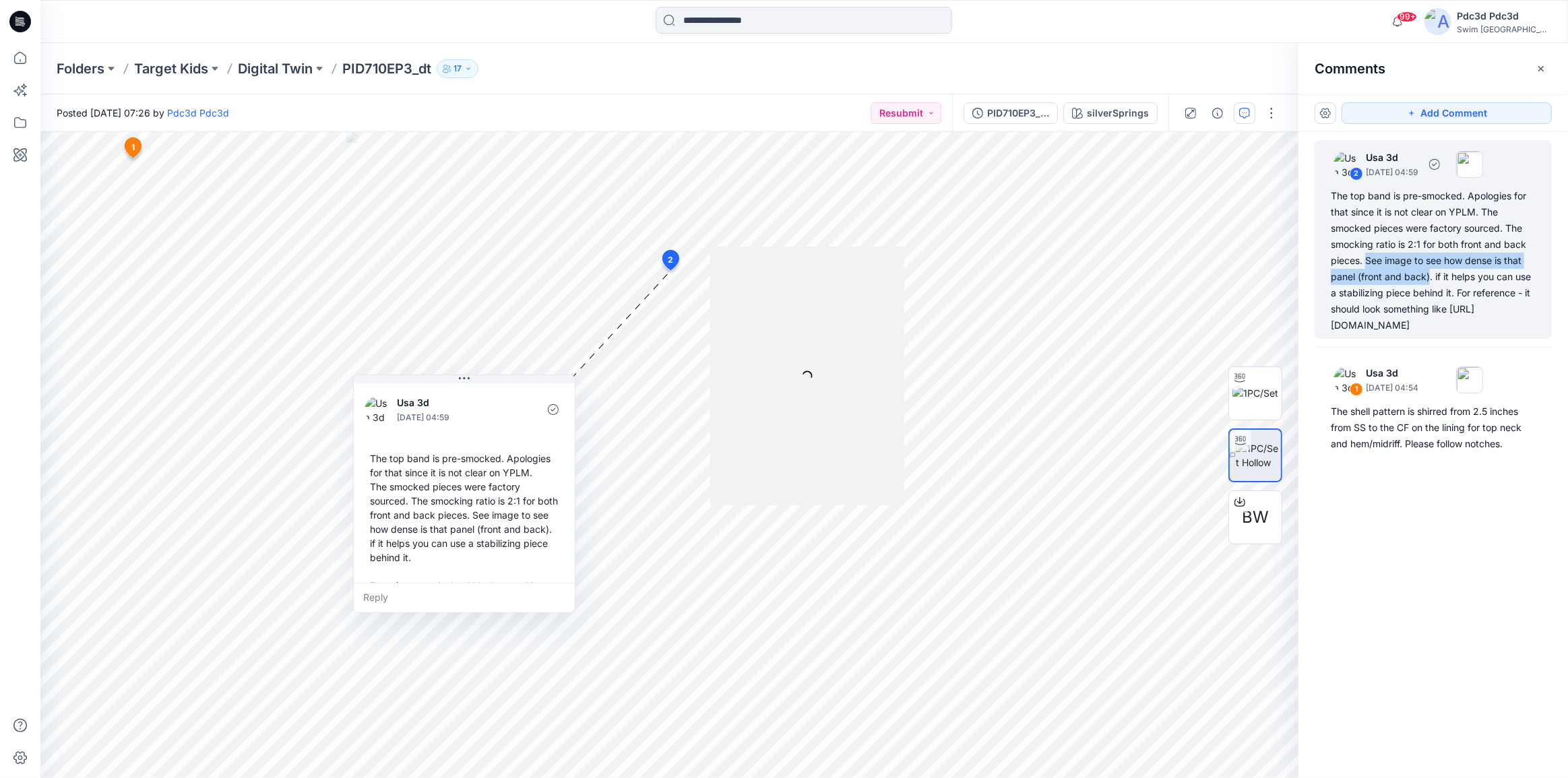
click at [1430, 278] on div "The top band is pre-smocked. Apologies for that since it is not clear on YPLM. …" at bounding box center [1433, 261] width 205 height 146
copy div "See image to see how dense is that panel (front and back)"
click at [1475, 282] on div "The top band is pre-smocked. Apologies for that since it is not clear on YPLM. …" at bounding box center [1433, 261] width 205 height 146
drag, startPoint x: 1434, startPoint y: 274, endPoint x: 1453, endPoint y: 297, distance: 29.8
click at [1453, 297] on div "The top band is pre-smocked. Apologies for that since it is not clear on YPLM. …" at bounding box center [1433, 261] width 205 height 146
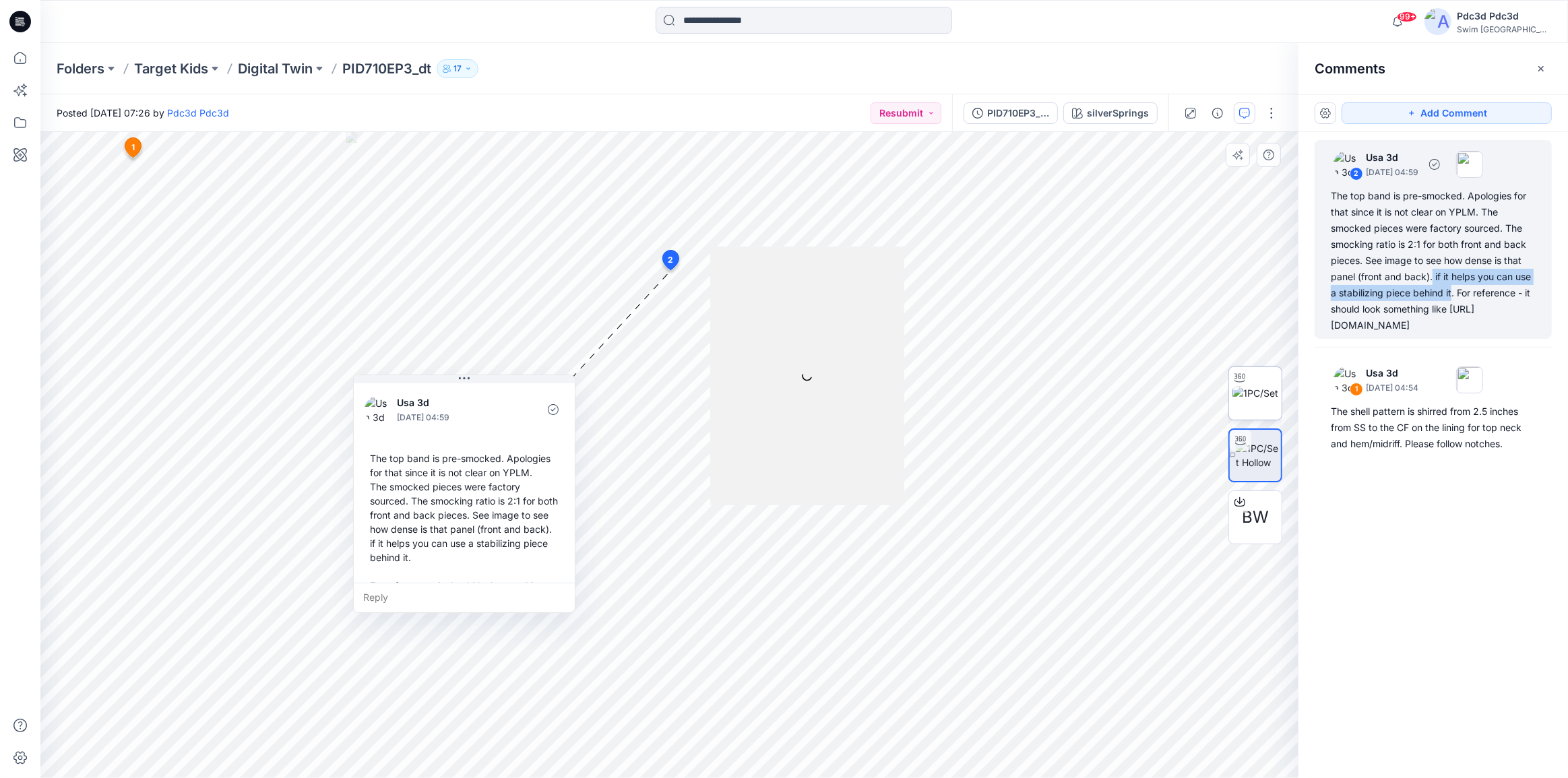
copy div "if it helps you can use a stabilizing piece behind it"
click at [1386, 624] on div "2 Usa 3d October 01, 2025 04:59 The top band is pre-smocked. Apologies for that…" at bounding box center [1432, 430] width 269 height 596
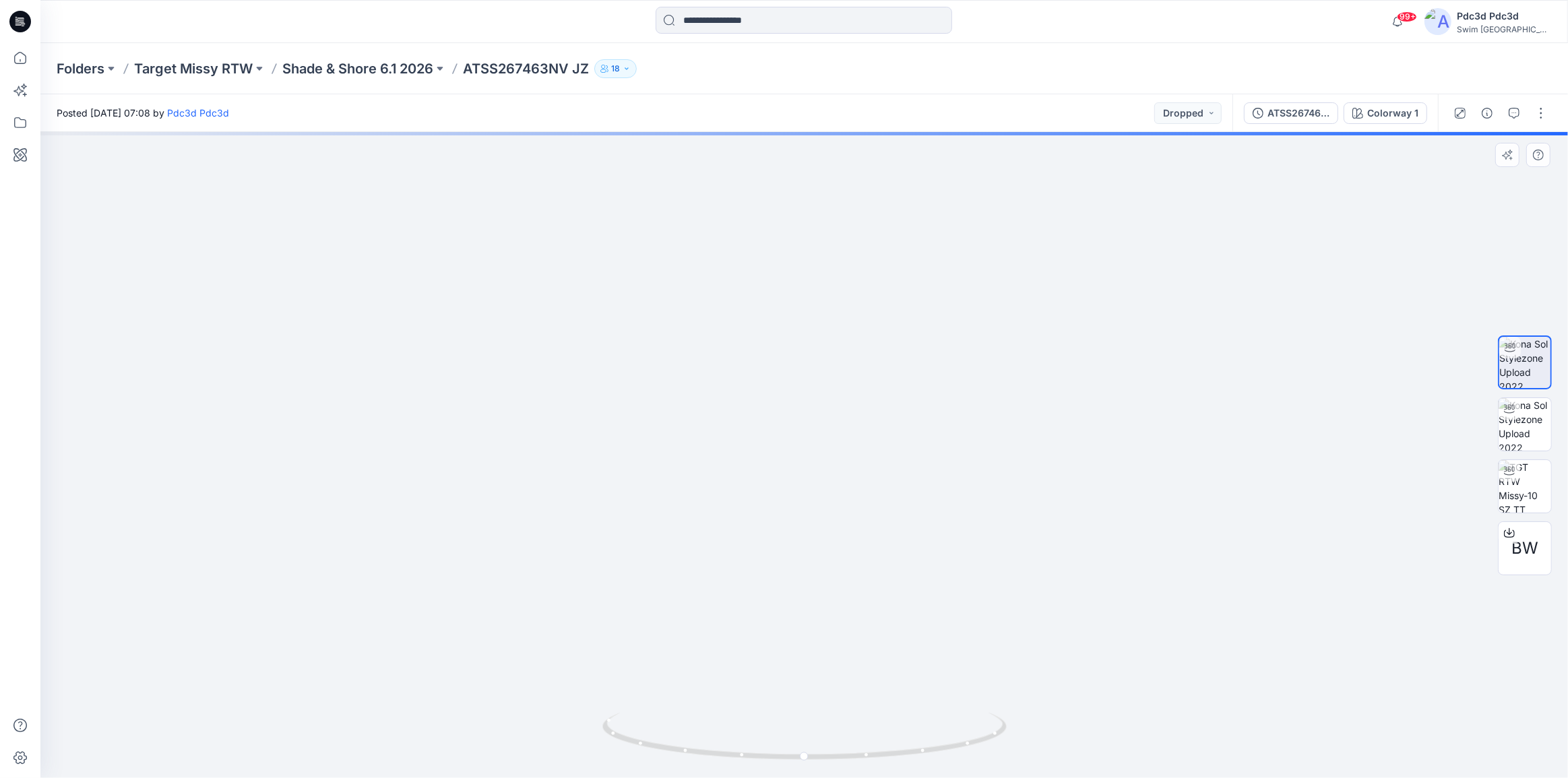
drag, startPoint x: 767, startPoint y: 237, endPoint x: 795, endPoint y: 485, distance: 249.6
click at [793, 485] on img at bounding box center [804, 345] width 635 height 866
drag, startPoint x: 967, startPoint y: 746, endPoint x: 956, endPoint y: 747, distance: 11.0
click at [956, 747] on icon at bounding box center [806, 738] width 408 height 51
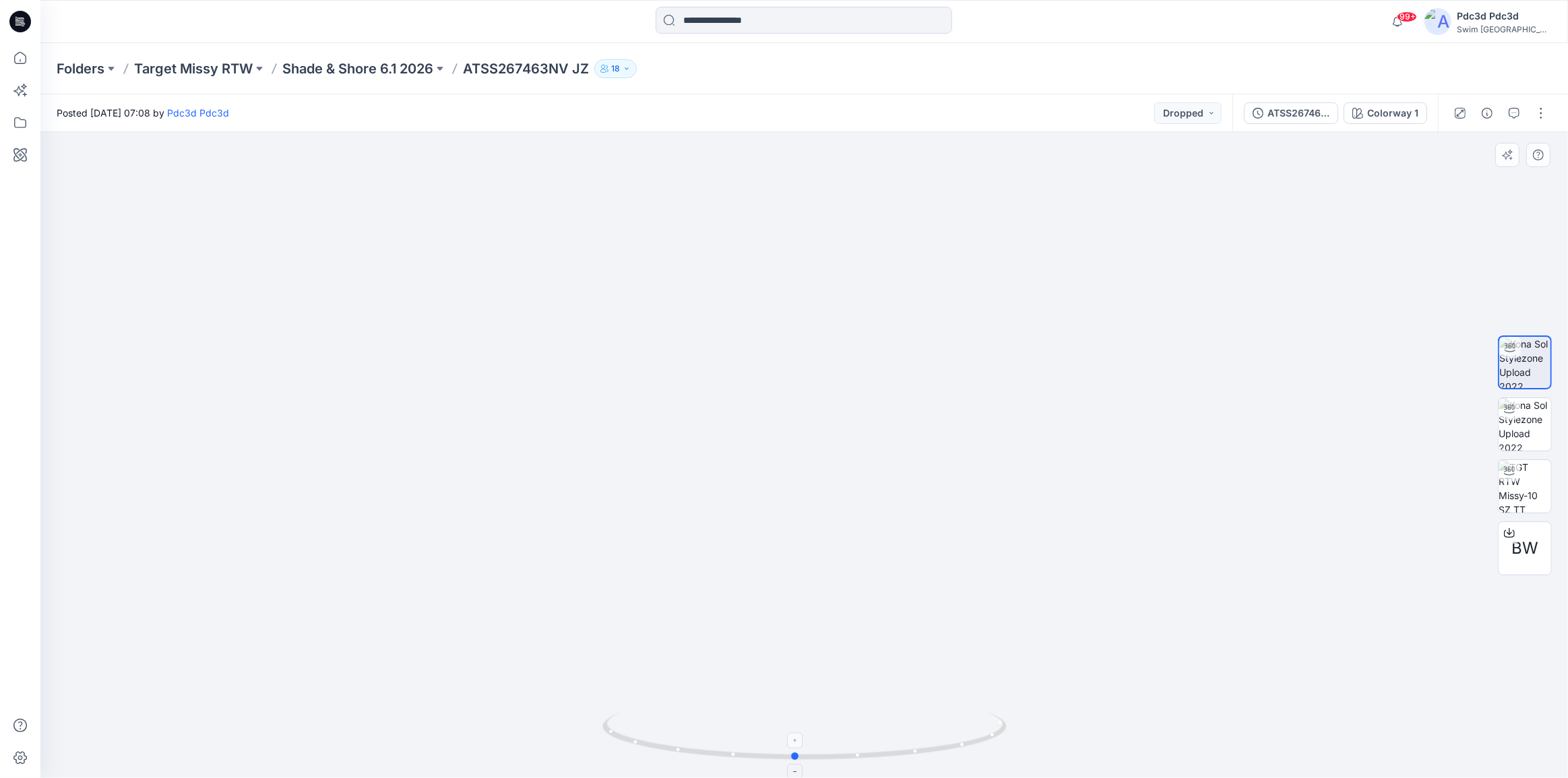
drag, startPoint x: 942, startPoint y: 753, endPoint x: 944, endPoint y: 714, distance: 39.1
click at [944, 714] on icon at bounding box center [806, 738] width 408 height 51
drag, startPoint x: 953, startPoint y: 748, endPoint x: 897, endPoint y: 754, distance: 56.3
click at [897, 754] on icon at bounding box center [806, 738] width 408 height 51
drag, startPoint x: 897, startPoint y: 754, endPoint x: 958, endPoint y: 748, distance: 61.3
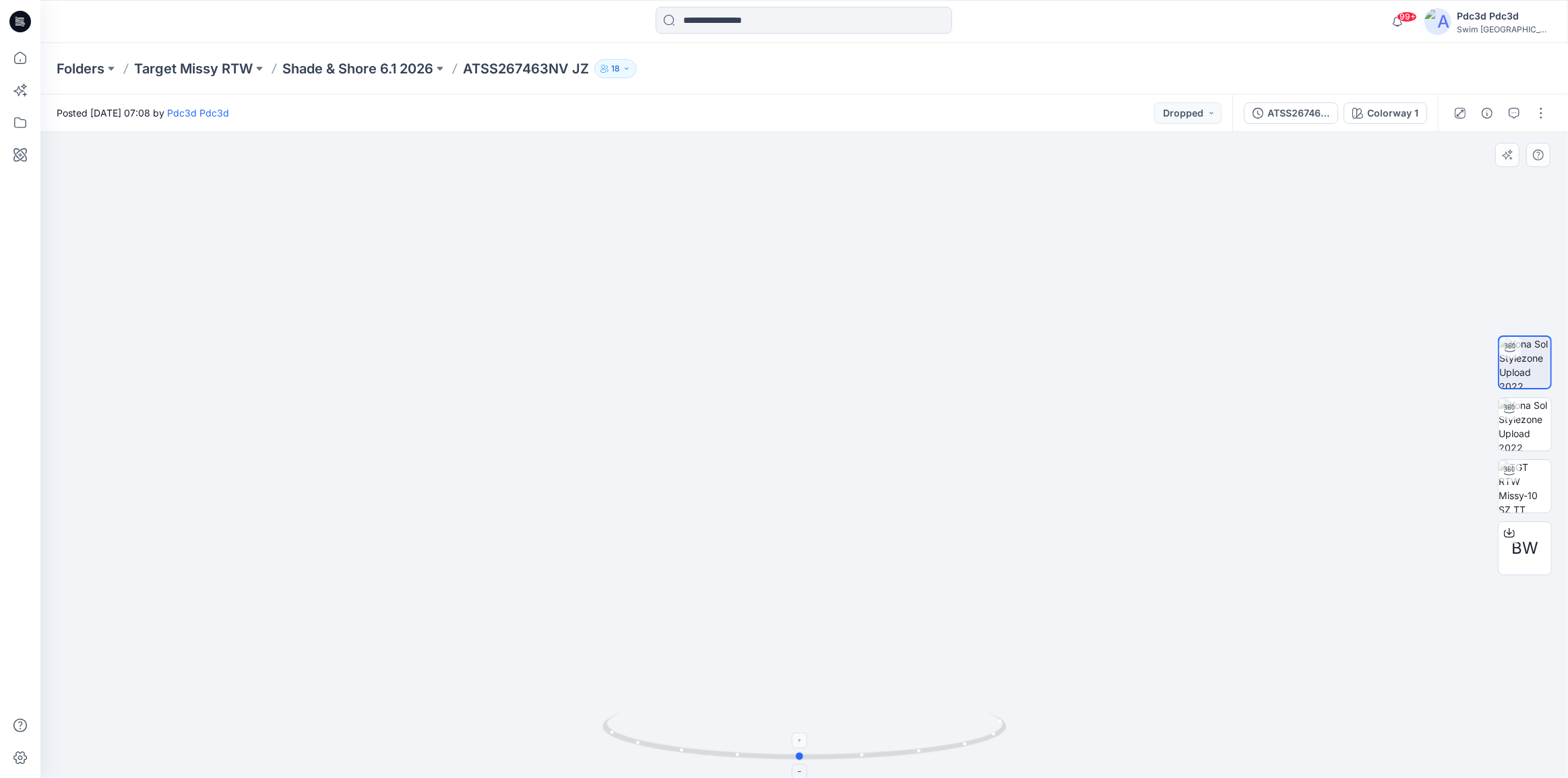
click at [958, 748] on icon at bounding box center [806, 738] width 408 height 51
